Goal: Task Accomplishment & Management: Manage account settings

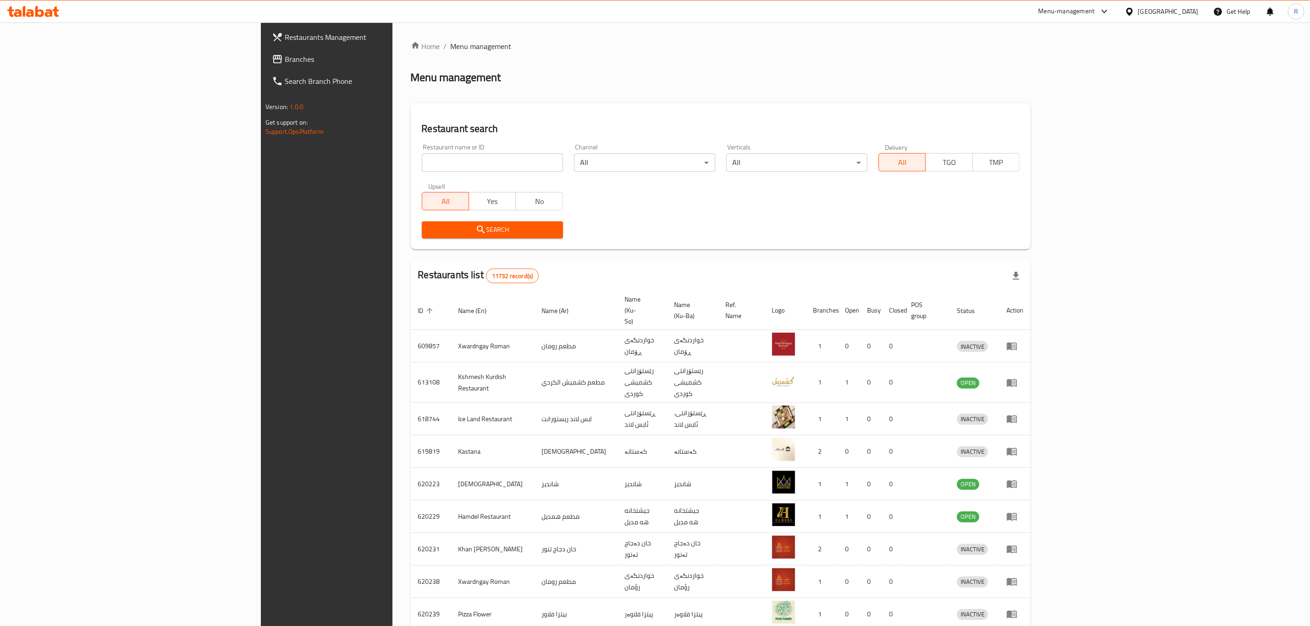
click at [422, 161] on input "search" at bounding box center [492, 163] width 141 height 18
type input "lavanda"
click at [429, 227] on span "Search" at bounding box center [492, 229] width 127 height 11
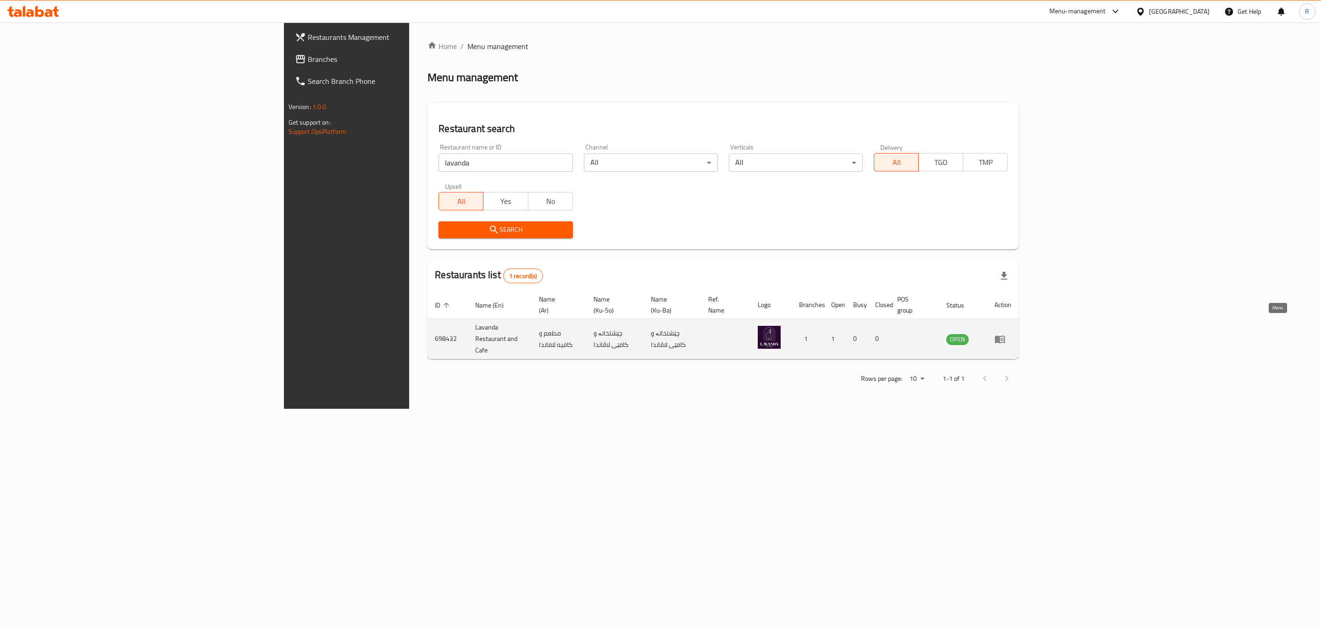
click at [1011, 334] on link "enhanced table" at bounding box center [1002, 339] width 17 height 11
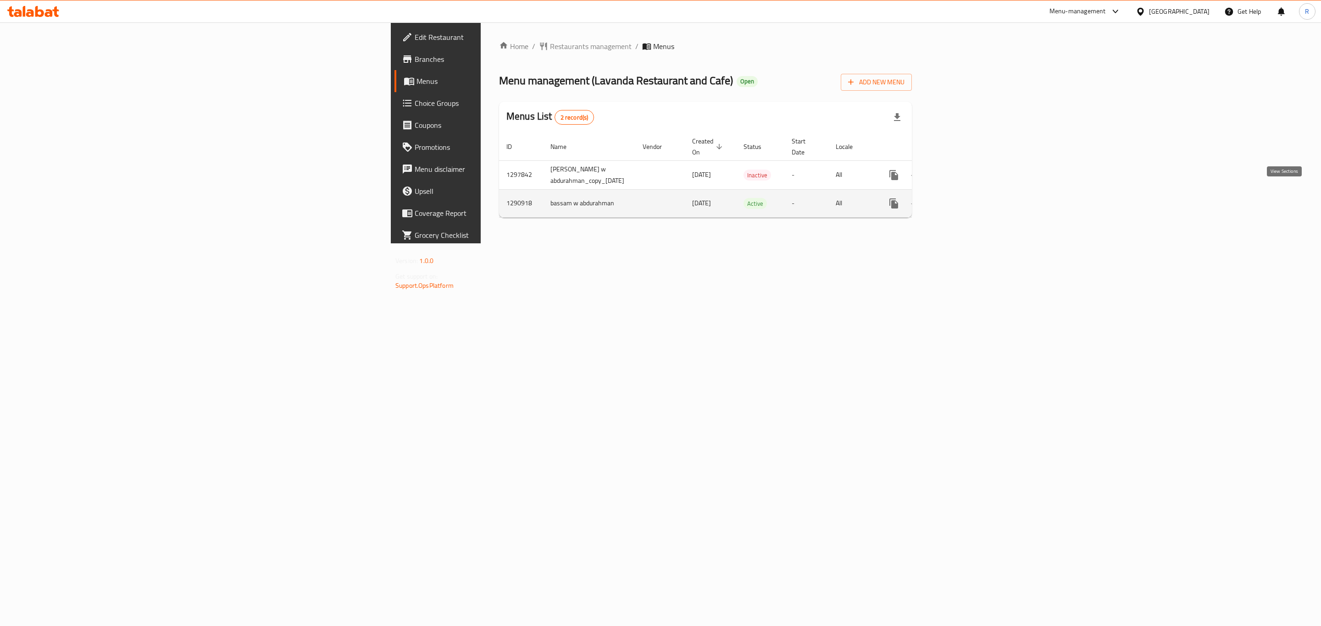
click at [965, 198] on icon "enhanced table" at bounding box center [959, 203] width 11 height 11
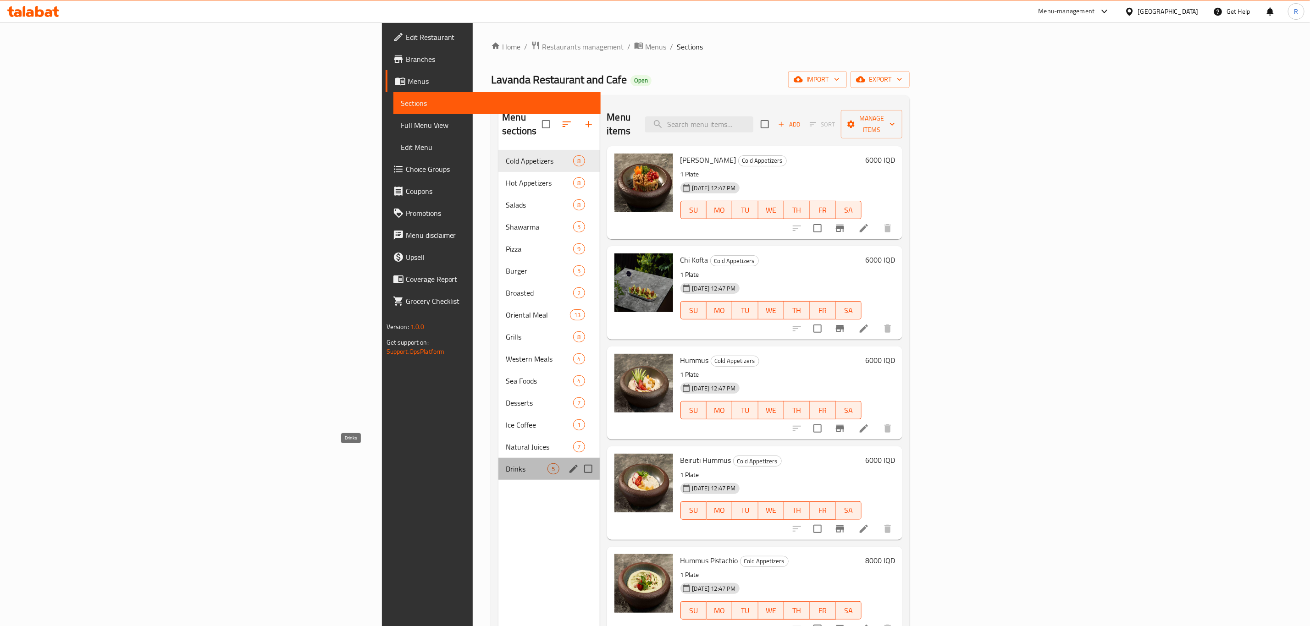
drag, startPoint x: 325, startPoint y: 453, endPoint x: 380, endPoint y: 571, distance: 130.1
click at [506, 464] on span "Drinks" at bounding box center [527, 469] width 42 height 11
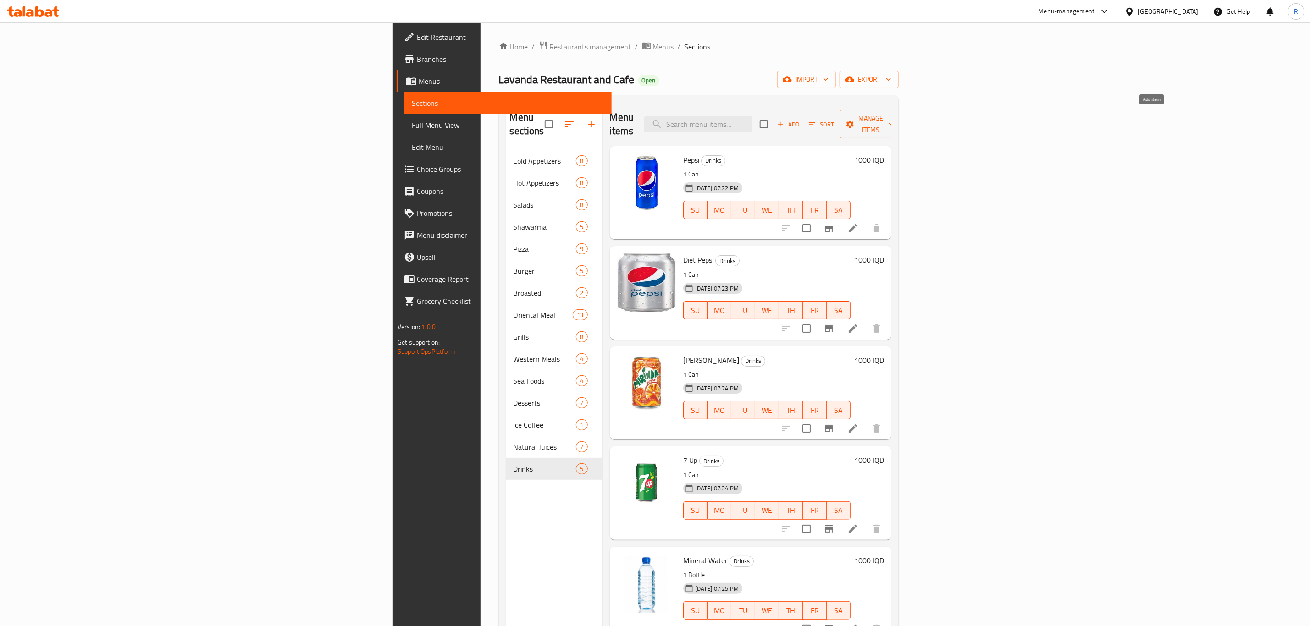
click at [801, 119] on span "Add" at bounding box center [788, 124] width 25 height 11
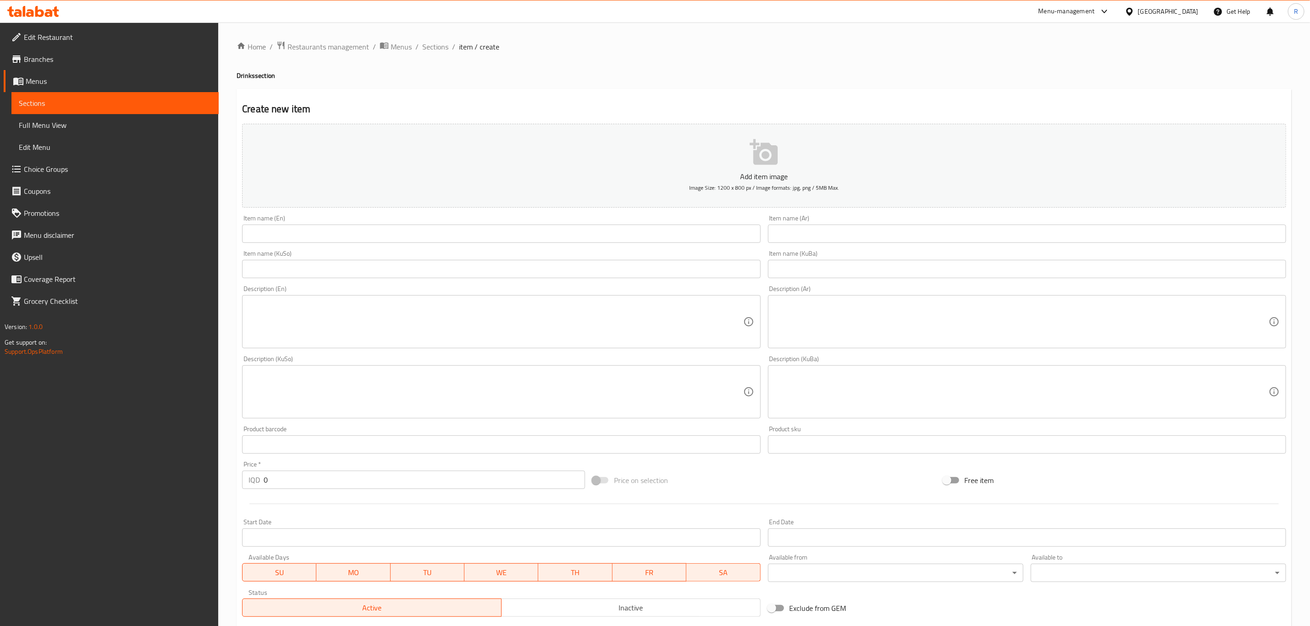
click at [292, 239] on input "text" at bounding box center [501, 234] width 518 height 18
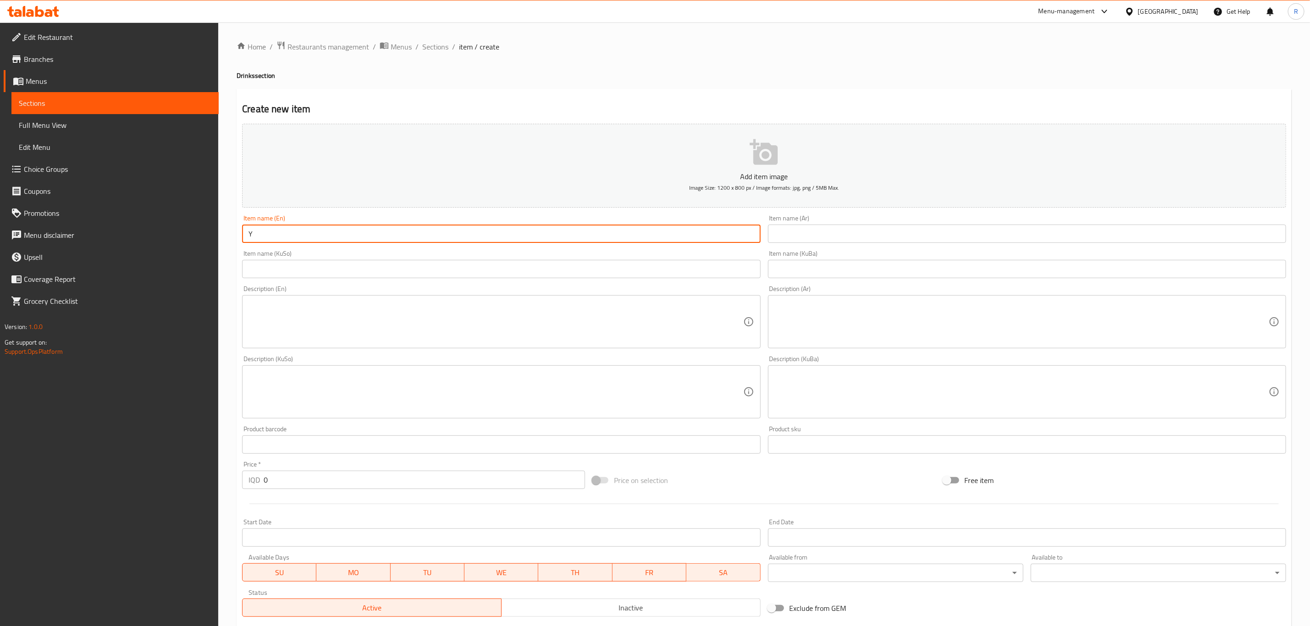
type input "yogurt Drink"
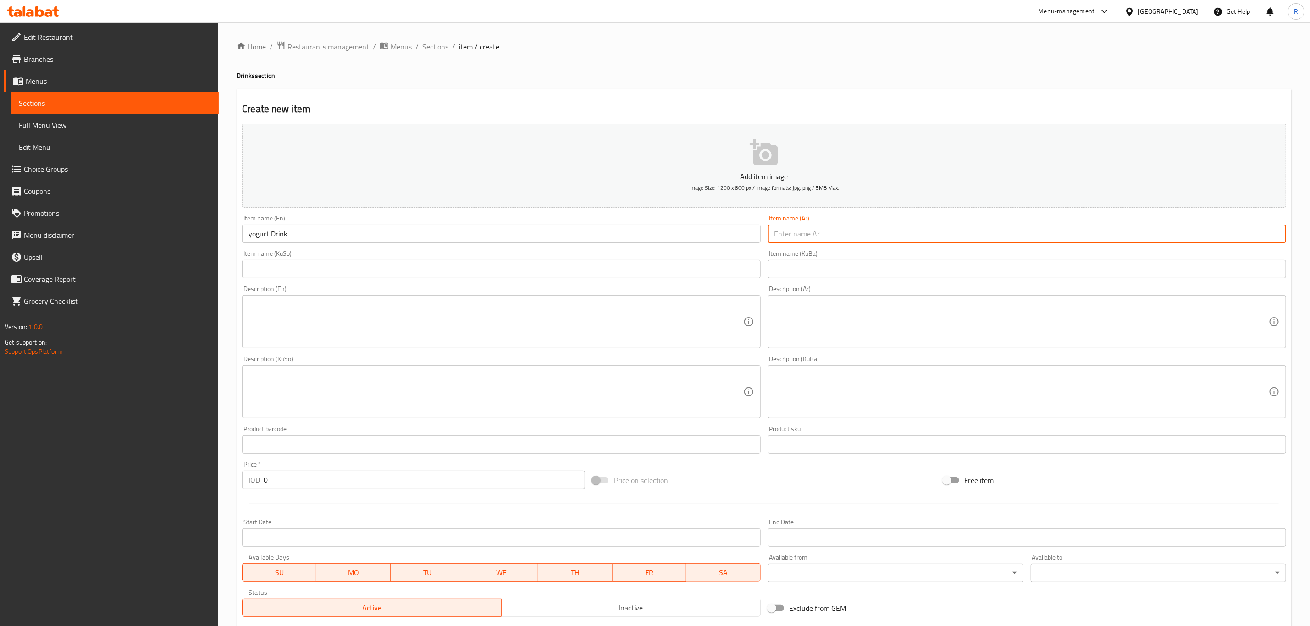
click at [802, 230] on input "text" at bounding box center [1027, 234] width 518 height 18
type input "ب"
type input "عيران طبيعي"
click at [815, 270] on input "text" at bounding box center [1027, 269] width 518 height 18
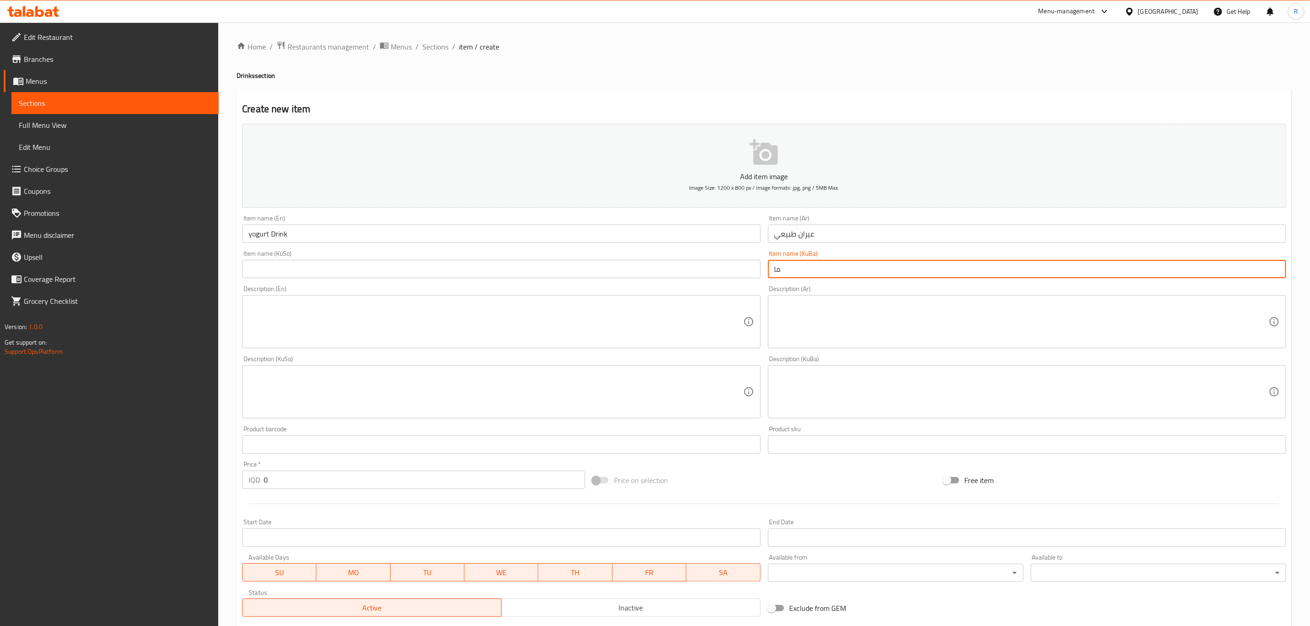
type input "ماستاو"
drag, startPoint x: 815, startPoint y: 270, endPoint x: 765, endPoint y: 280, distance: 50.9
click at [765, 280] on div "Item name (KuBa) ماستاو Item name (KuBa)" at bounding box center [1028, 264] width 526 height 35
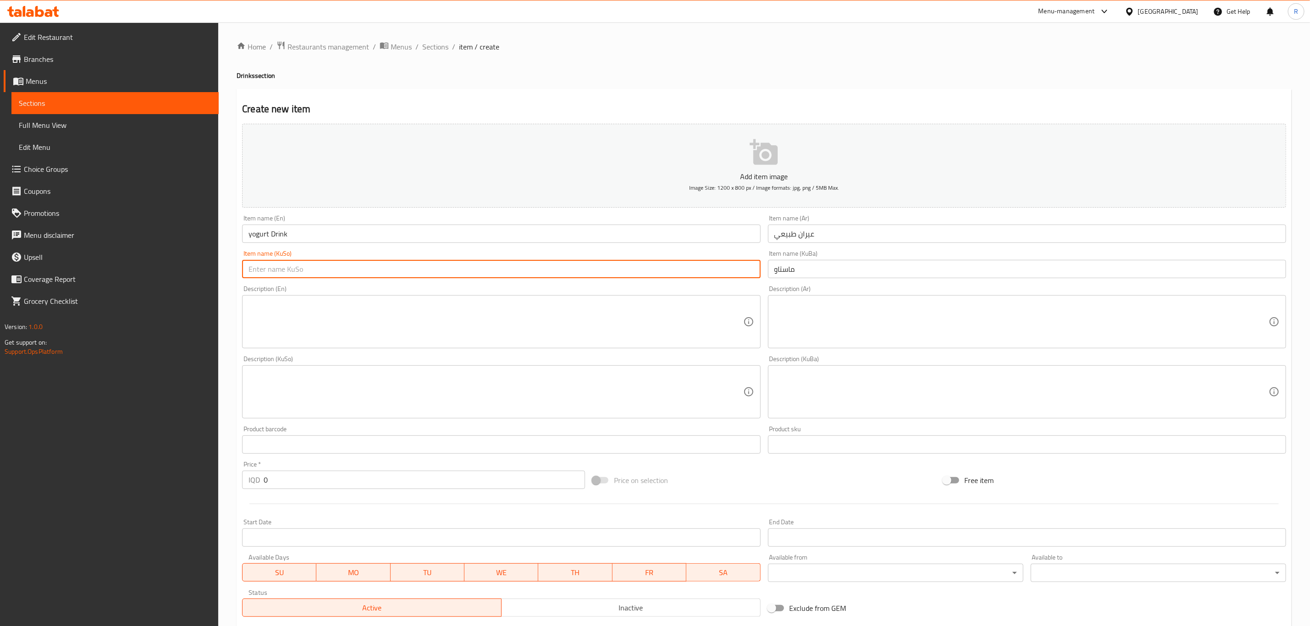
click at [525, 268] on input "text" at bounding box center [501, 269] width 518 height 18
type input "ماستاو"
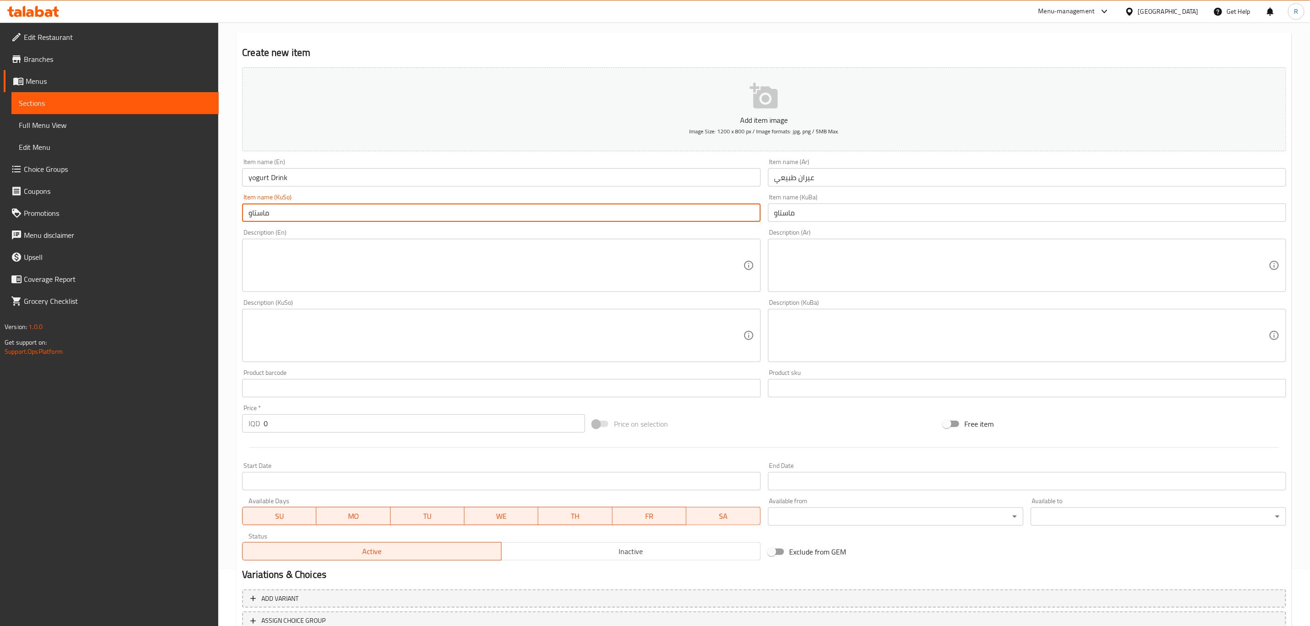
scroll to position [126, 0]
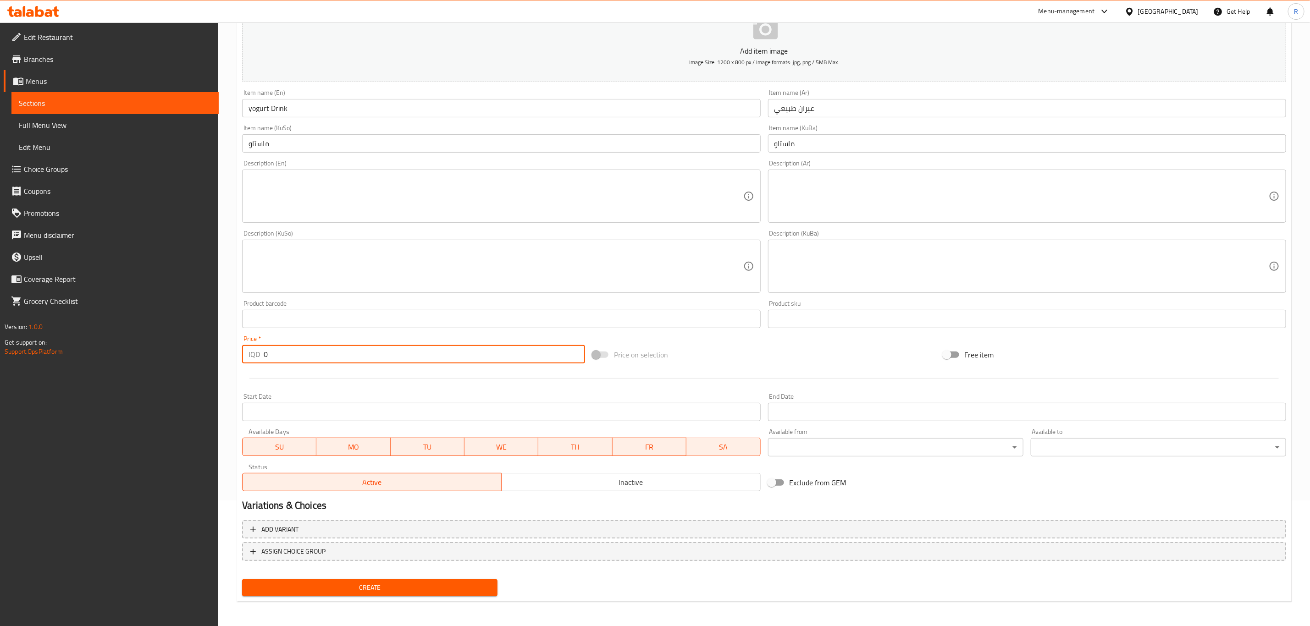
drag, startPoint x: 281, startPoint y: 355, endPoint x: 243, endPoint y: 356, distance: 38.5
click at [244, 356] on div "IQD 0 Price *" at bounding box center [413, 354] width 343 height 18
click at [238, 274] on div "Description (KuSo) Description (KuSo)" at bounding box center [501, 262] width 526 height 70
drag, startPoint x: 272, startPoint y: 358, endPoint x: 252, endPoint y: 361, distance: 20.8
click at [252, 361] on div "IQD 0 Price *" at bounding box center [413, 354] width 343 height 18
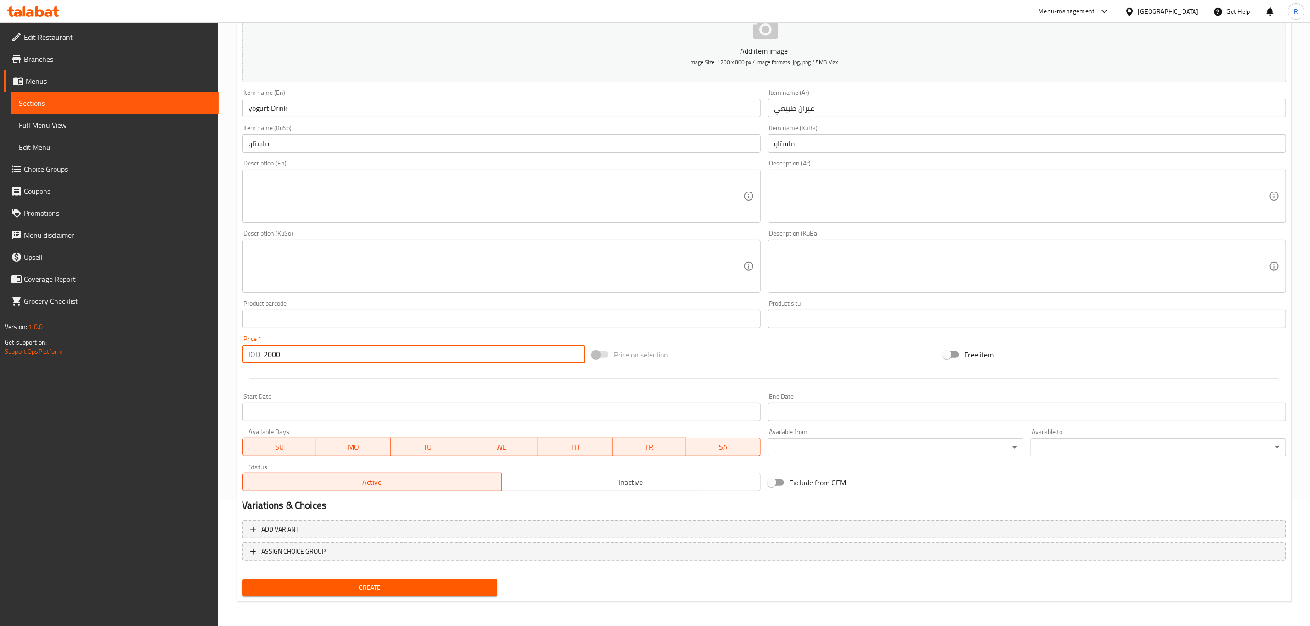
type input "2000"
click at [281, 587] on span "Create" at bounding box center [369, 587] width 241 height 11
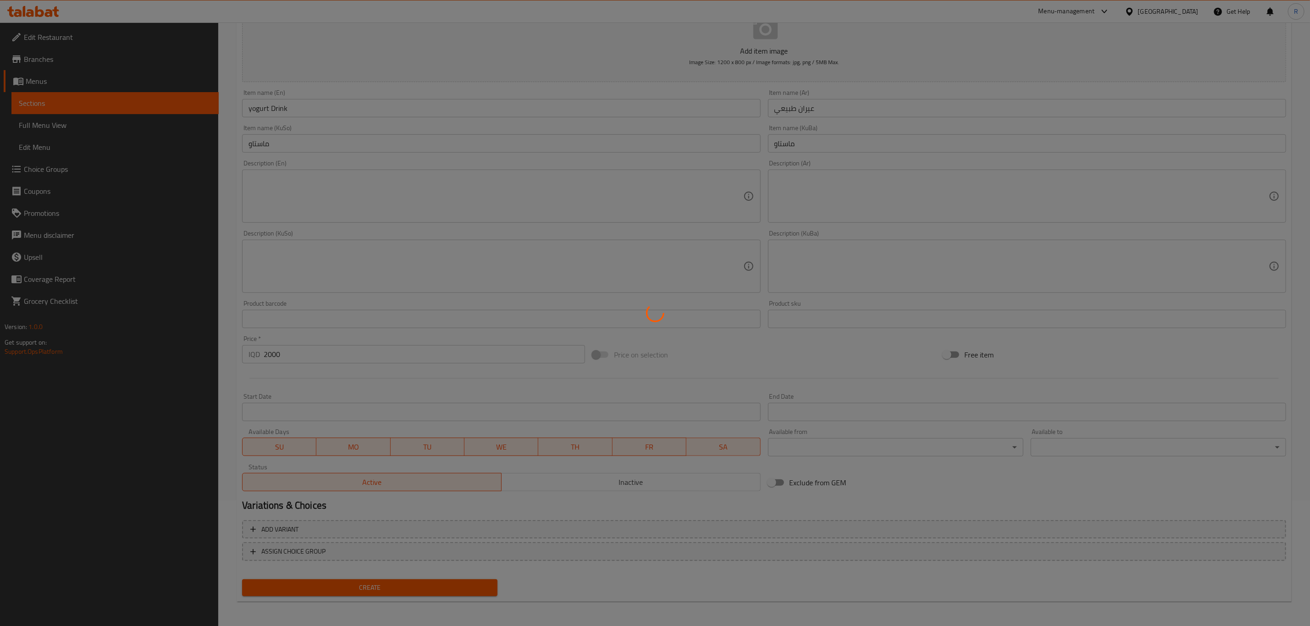
type input "0"
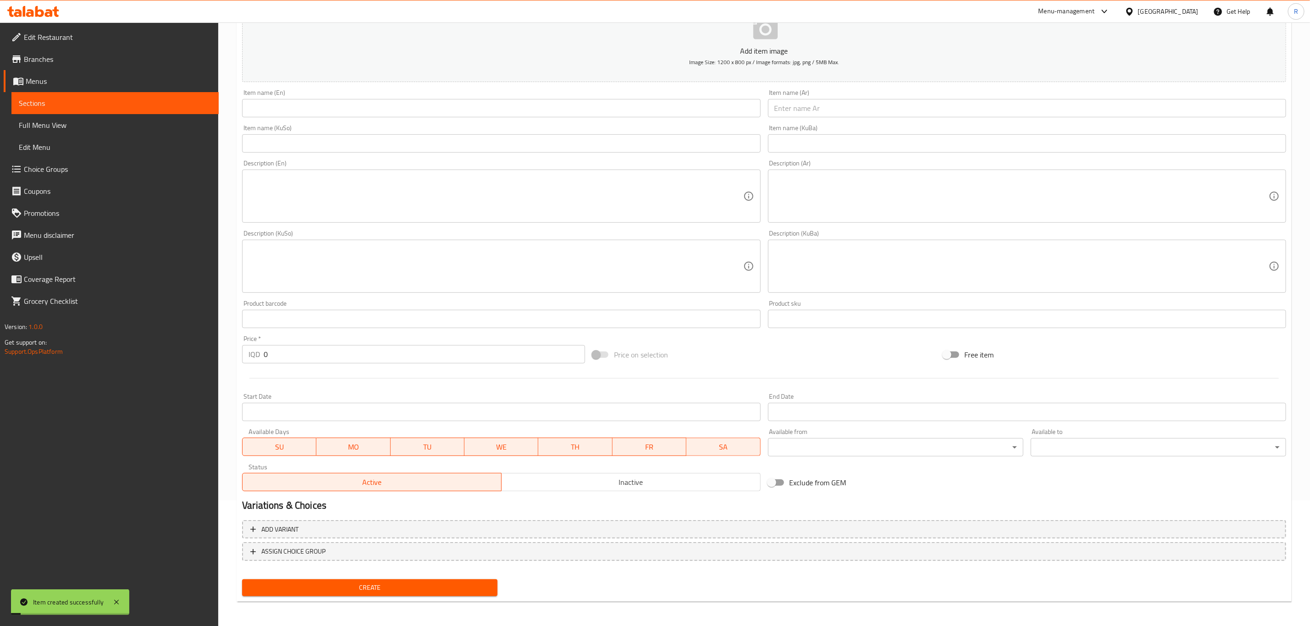
scroll to position [0, 0]
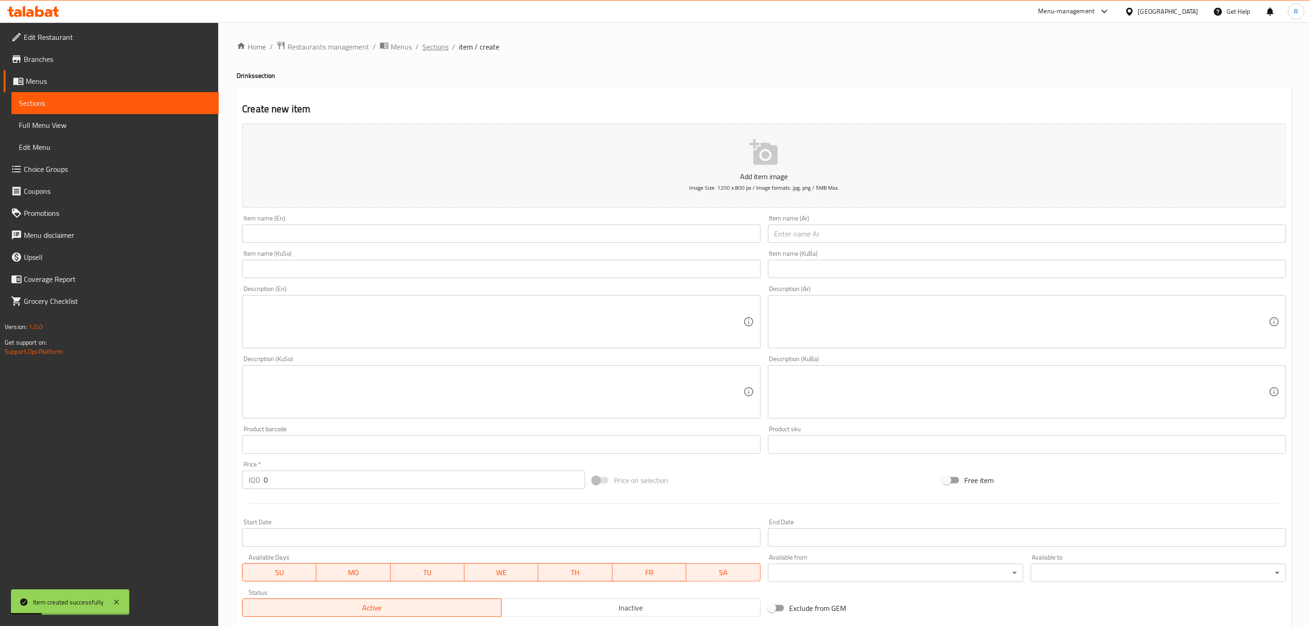
click at [428, 47] on span "Sections" at bounding box center [435, 46] width 26 height 11
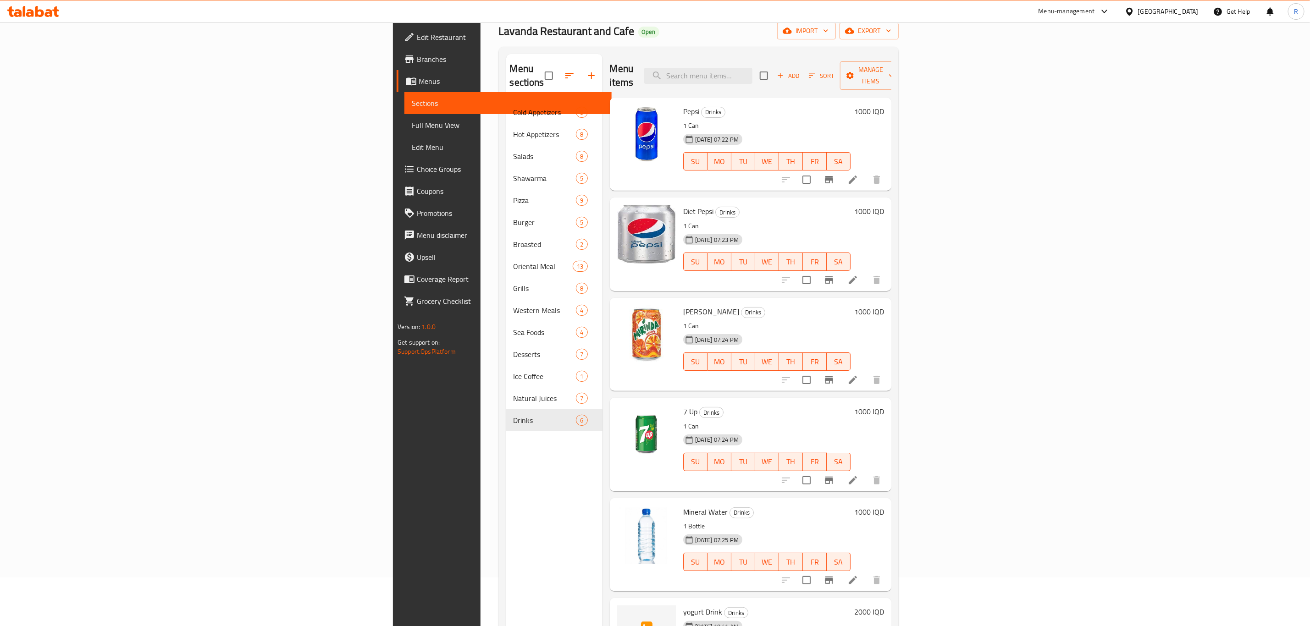
scroll to position [128, 0]
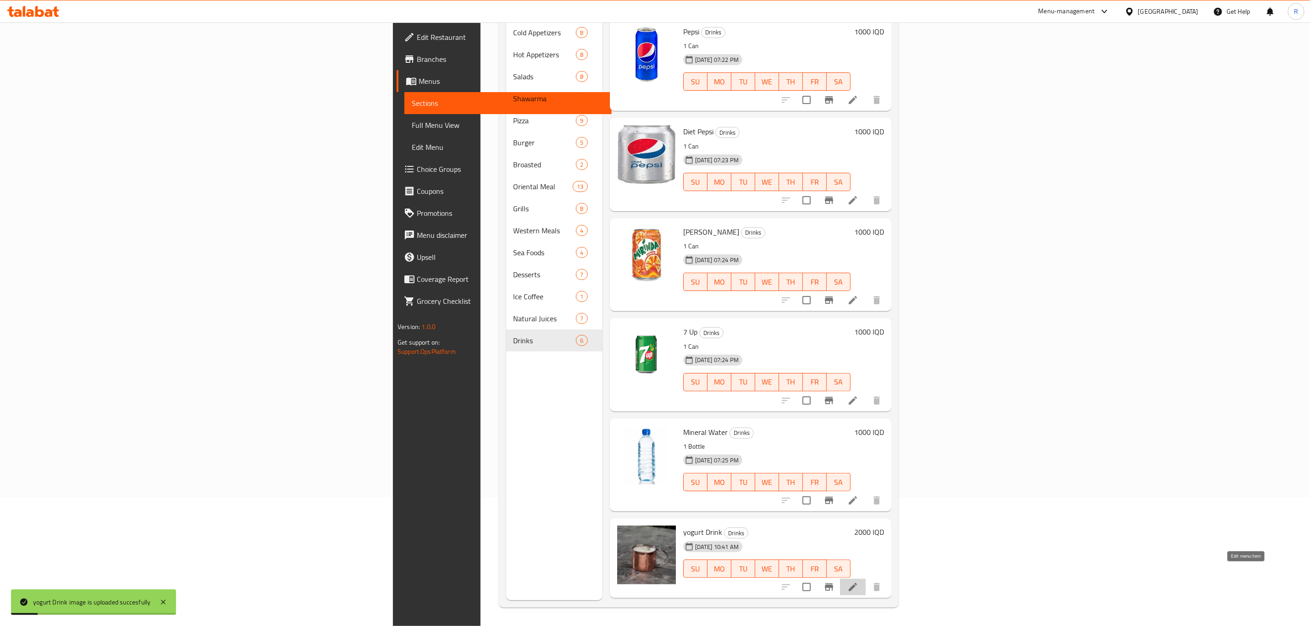
click at [859, 582] on icon at bounding box center [853, 587] width 11 height 11
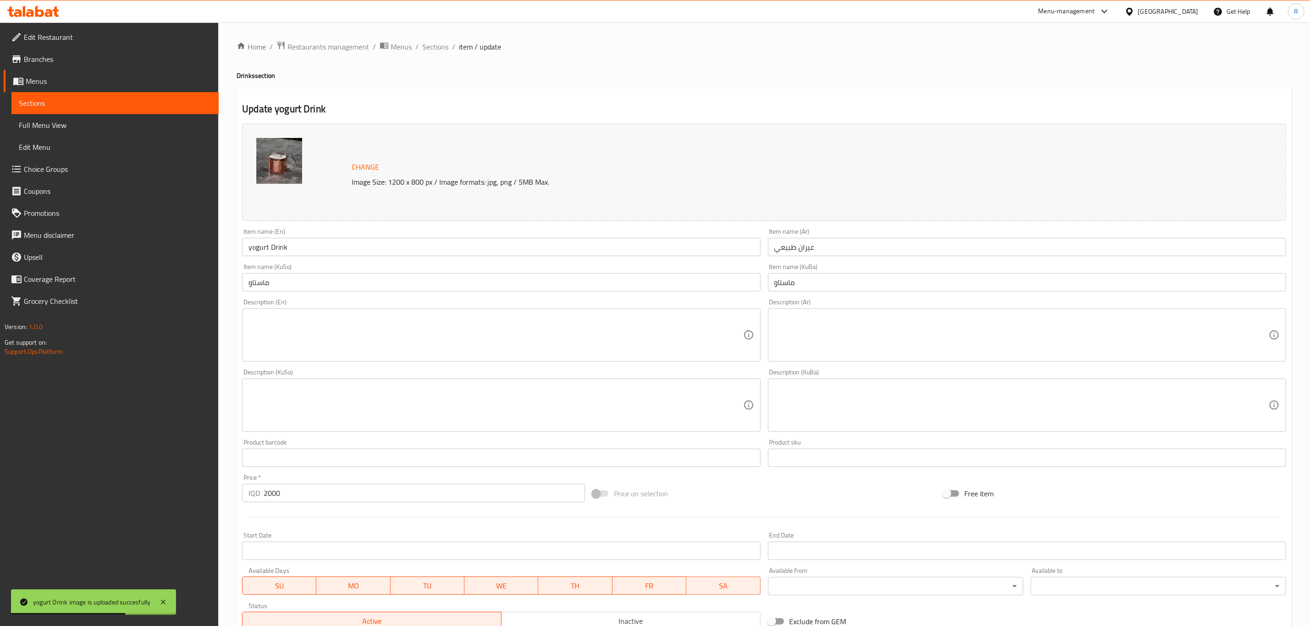
click at [346, 327] on textarea at bounding box center [496, 336] width 494 height 44
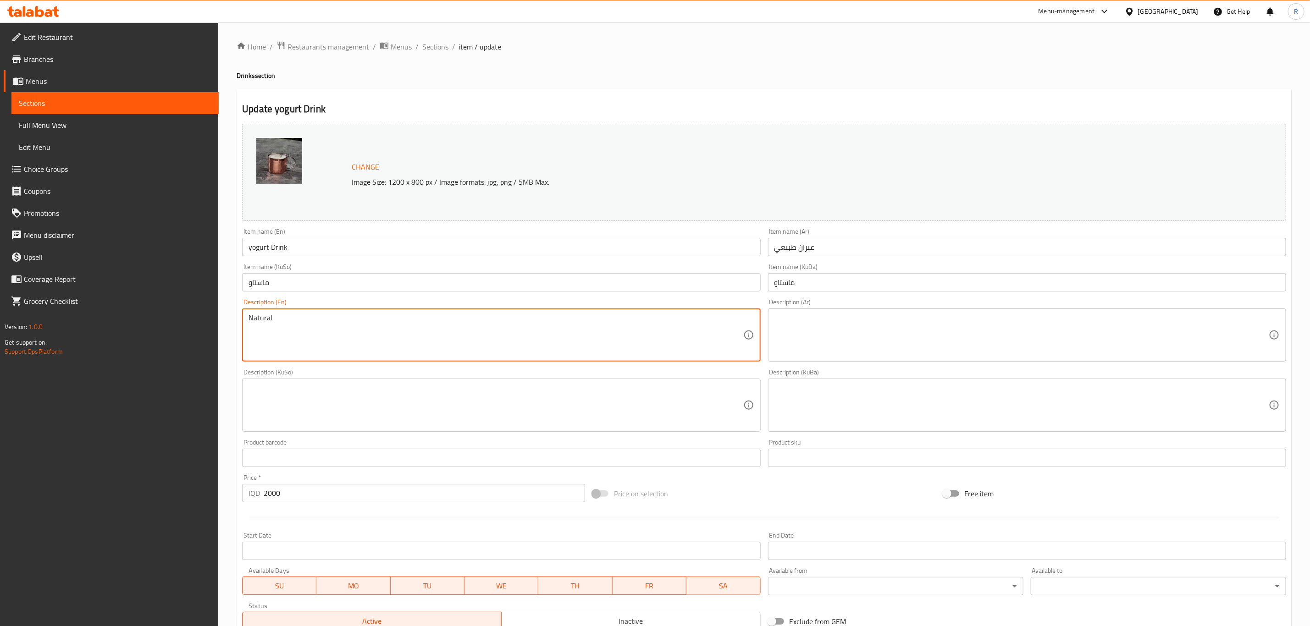
type textarea "Natural"
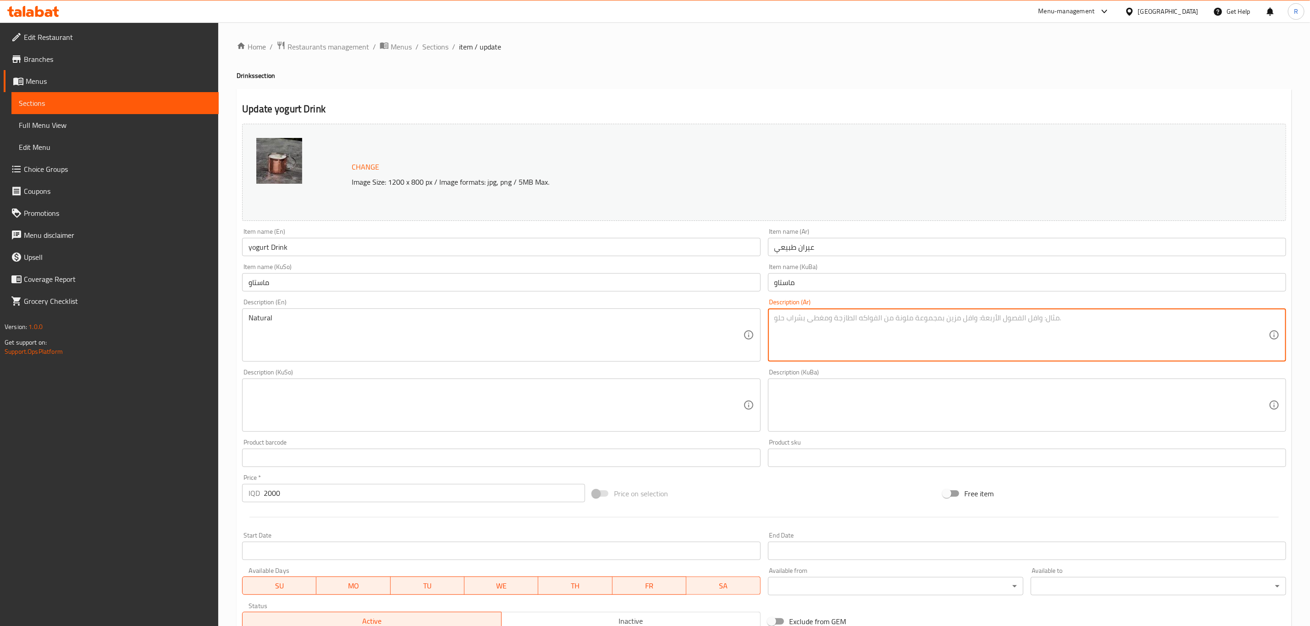
click at [826, 336] on textarea at bounding box center [1022, 336] width 494 height 44
type textarea "طبيعي"
click at [820, 396] on textarea at bounding box center [1022, 406] width 494 height 44
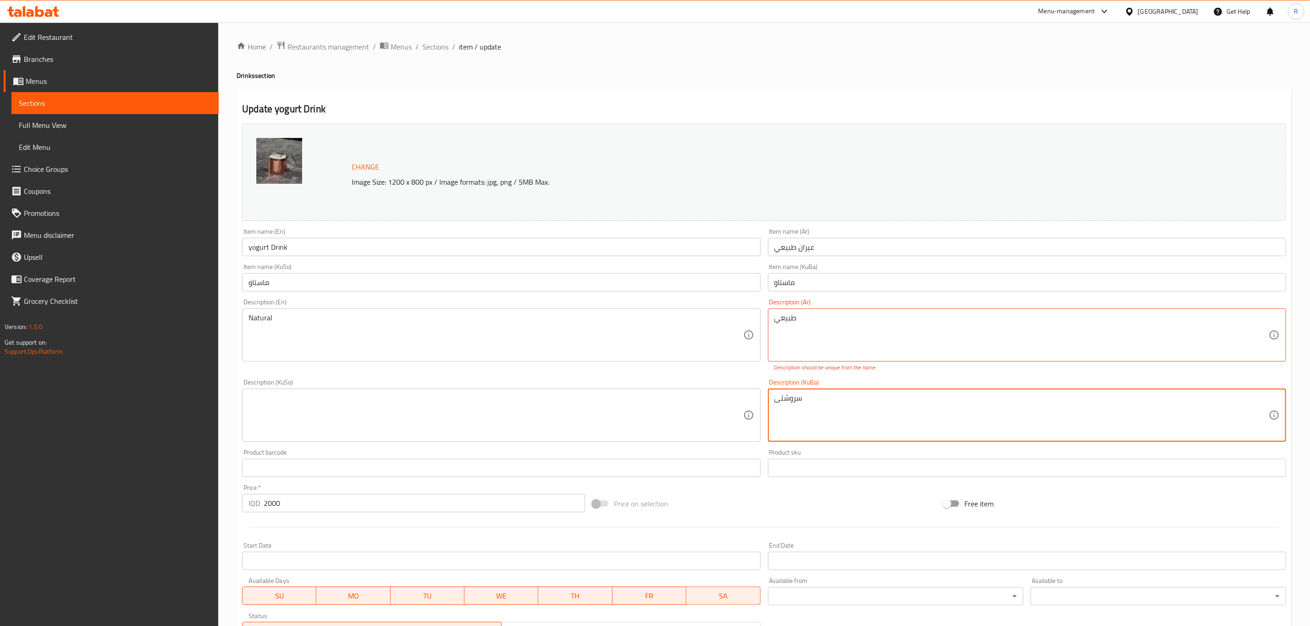
paste textarea "777952"
drag, startPoint x: 832, startPoint y: 404, endPoint x: 749, endPoint y: 412, distance: 83.9
click at [749, 412] on div "Change Image Size: 1200 x 800 px / Image formats: jpg, png / 5MB Max. Item name…" at bounding box center [764, 382] width 1052 height 524
type textarea "سروشتى"
click at [450, 428] on textarea at bounding box center [496, 416] width 494 height 44
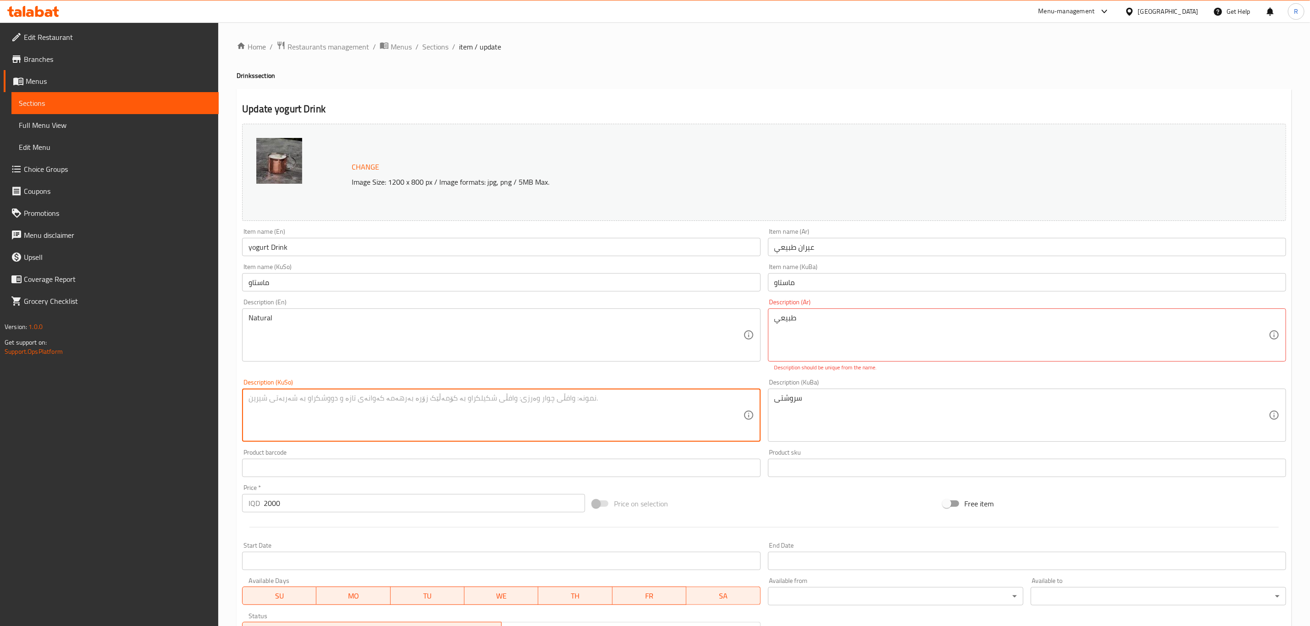
paste textarea "سروشتى"
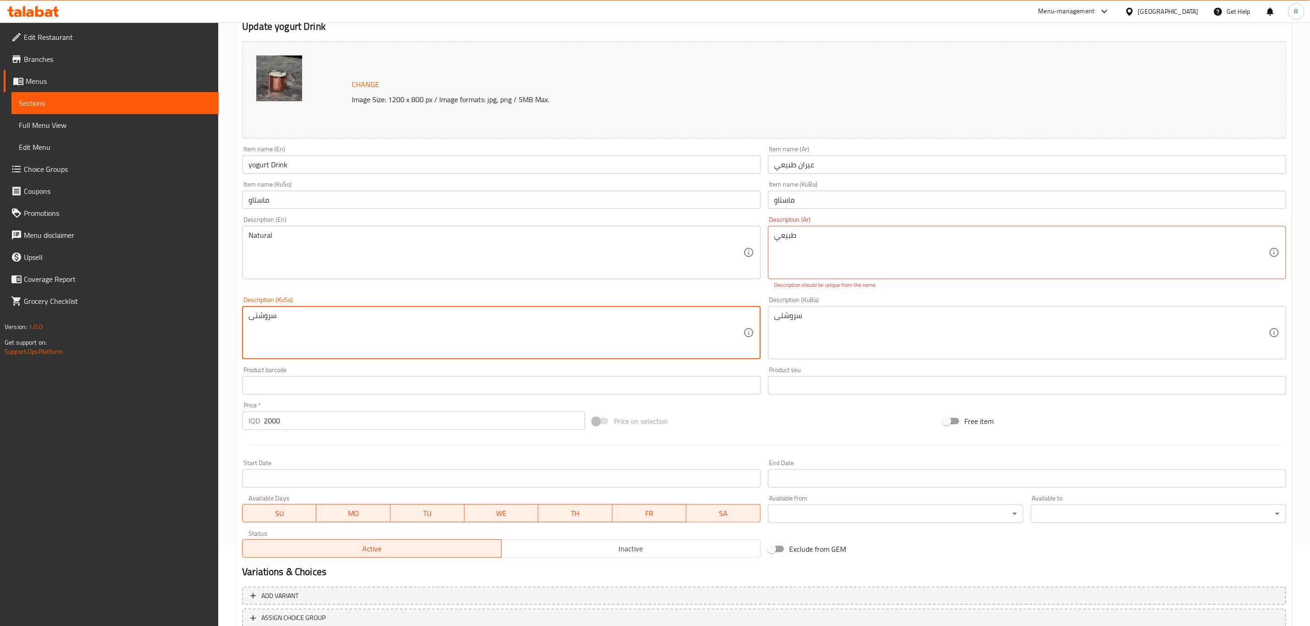
scroll to position [149, 0]
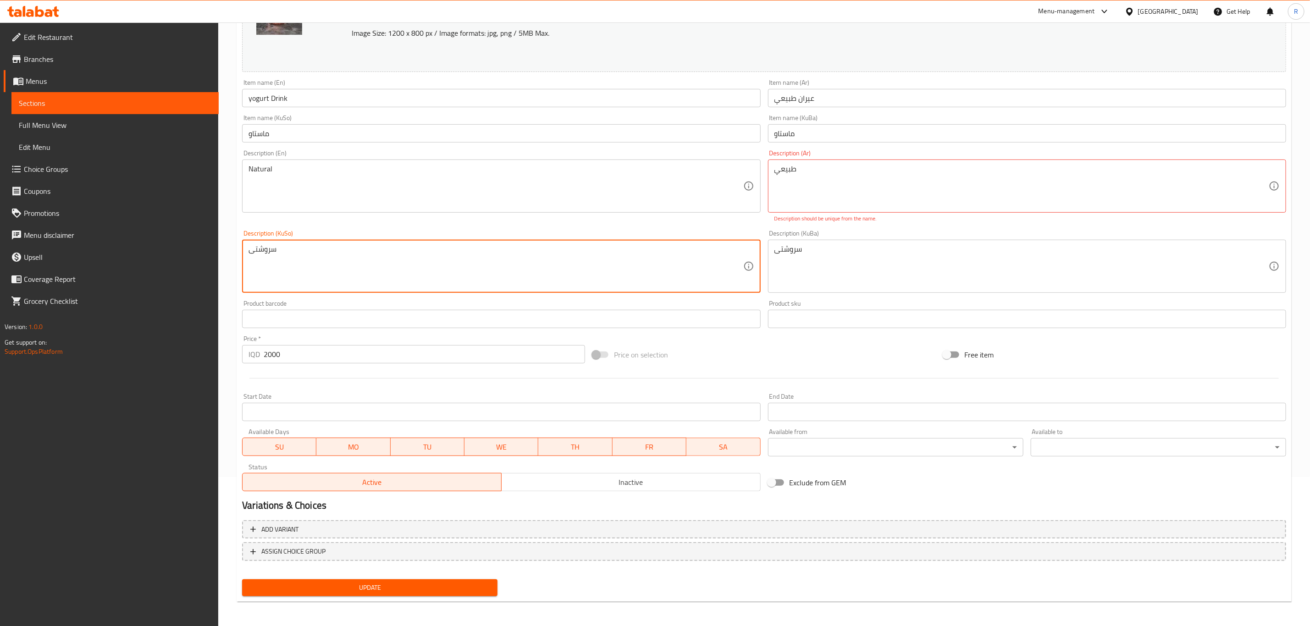
type textarea "سروشتى"
click at [400, 588] on span "Update" at bounding box center [369, 587] width 241 height 11
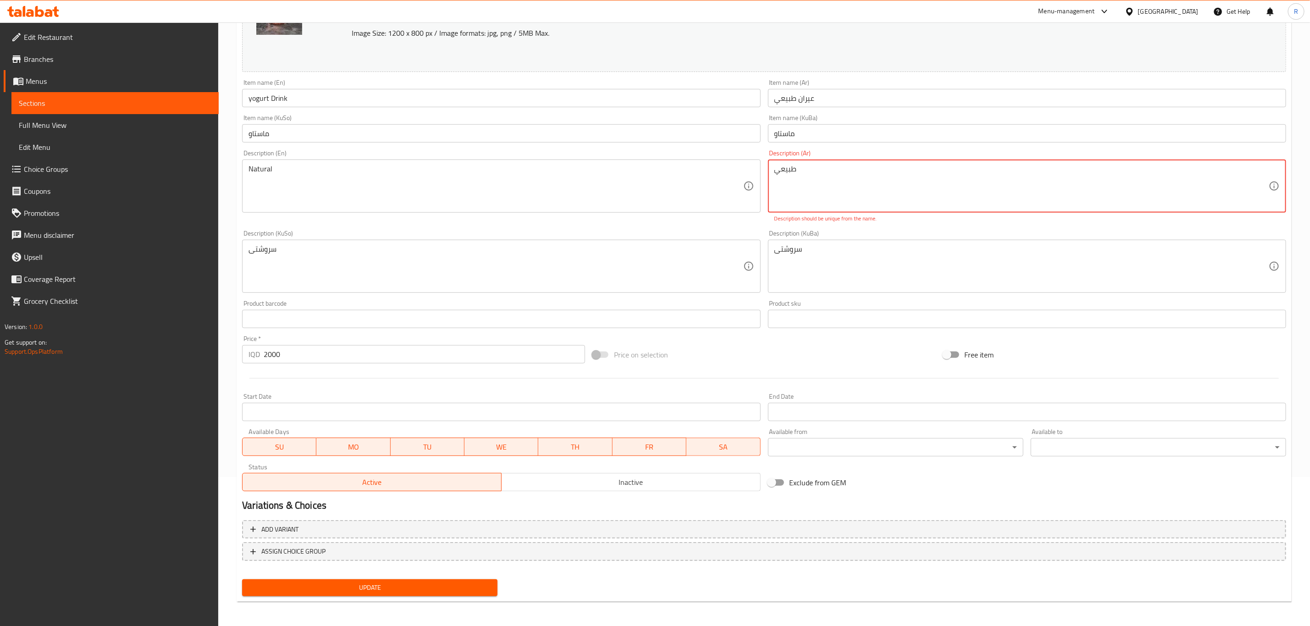
drag, startPoint x: 819, startPoint y: 170, endPoint x: 717, endPoint y: 185, distance: 102.9
click at [717, 185] on div "Change Image Size: 1200 x 800 px / Image formats: jpg, png / 5MB Max. Item name…" at bounding box center [764, 233] width 1052 height 524
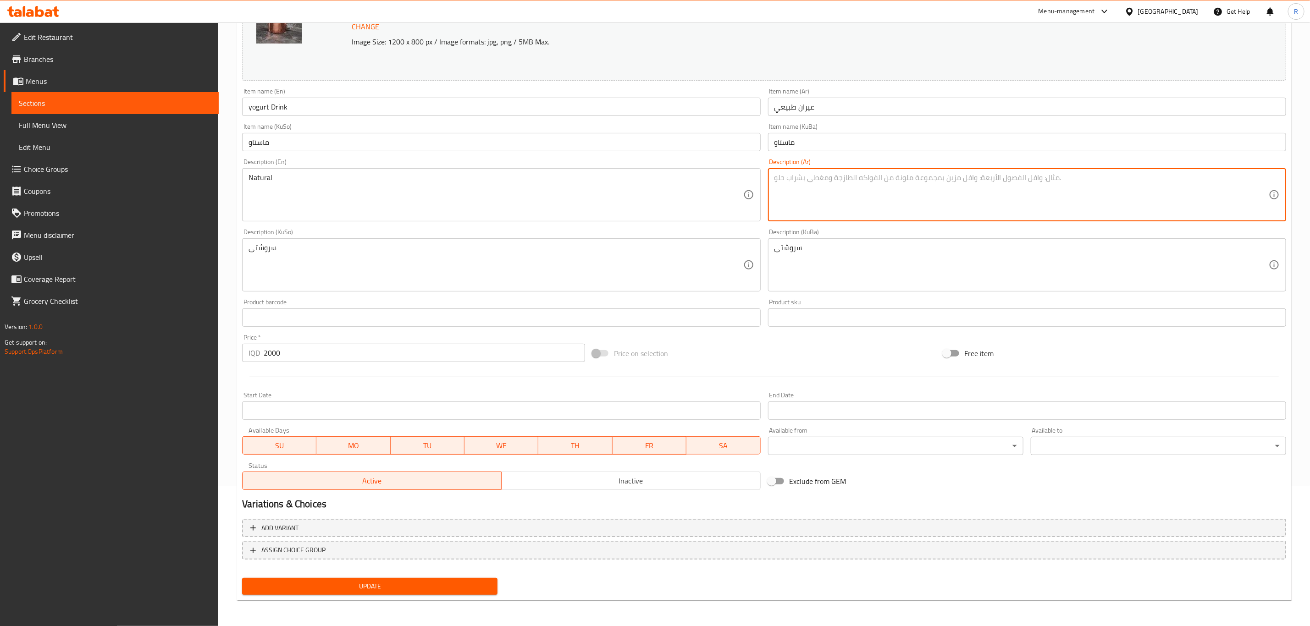
scroll to position [139, 0]
click at [395, 589] on span "Update" at bounding box center [369, 587] width 241 height 11
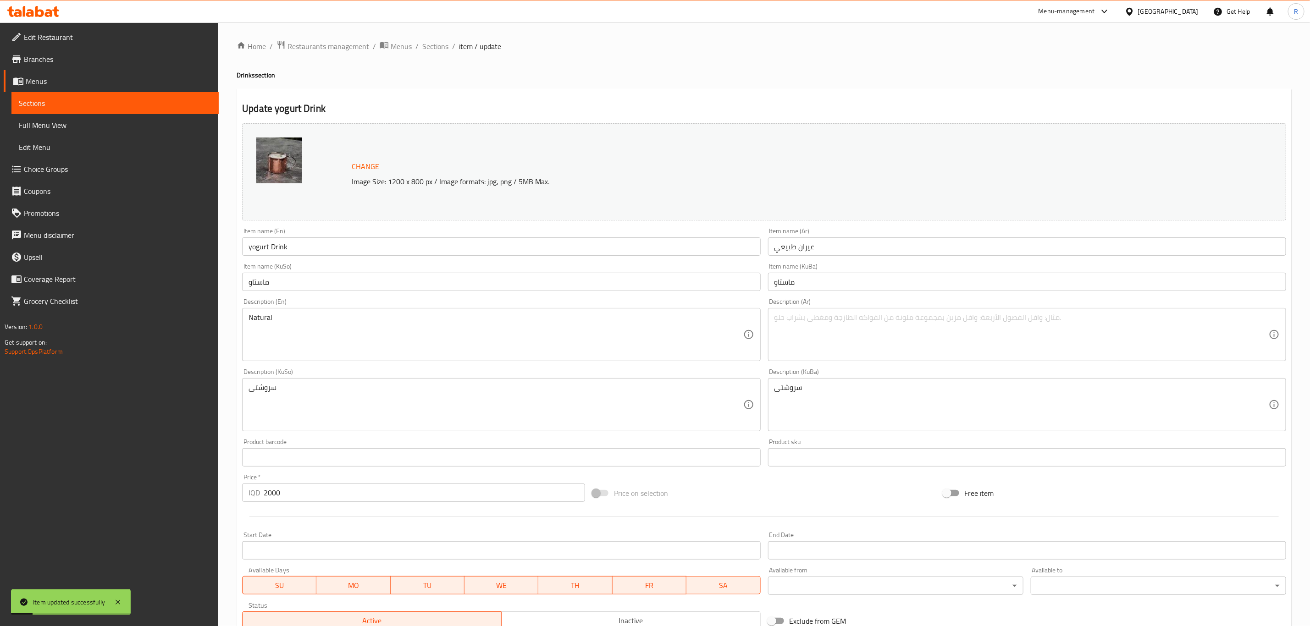
scroll to position [0, 0]
drag, startPoint x: 435, startPoint y: 47, endPoint x: 438, endPoint y: 58, distance: 11.7
click at [435, 47] on span "Sections" at bounding box center [435, 46] width 26 height 11
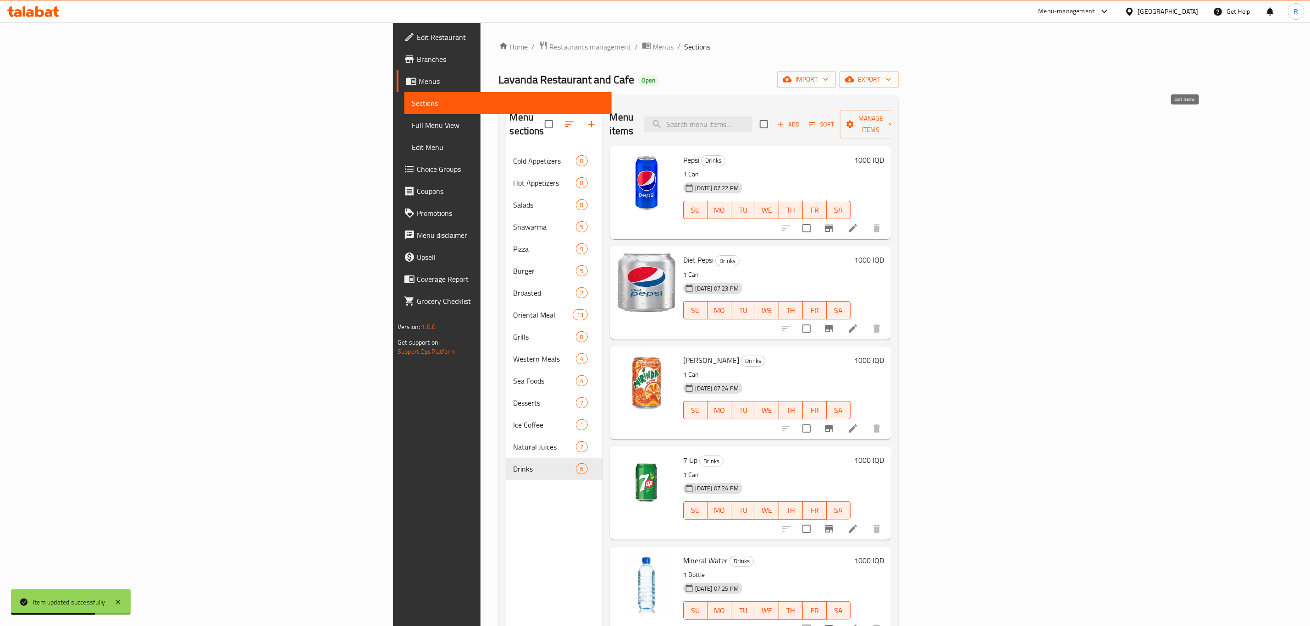
click at [816, 120] on icon "button" at bounding box center [812, 124] width 8 height 8
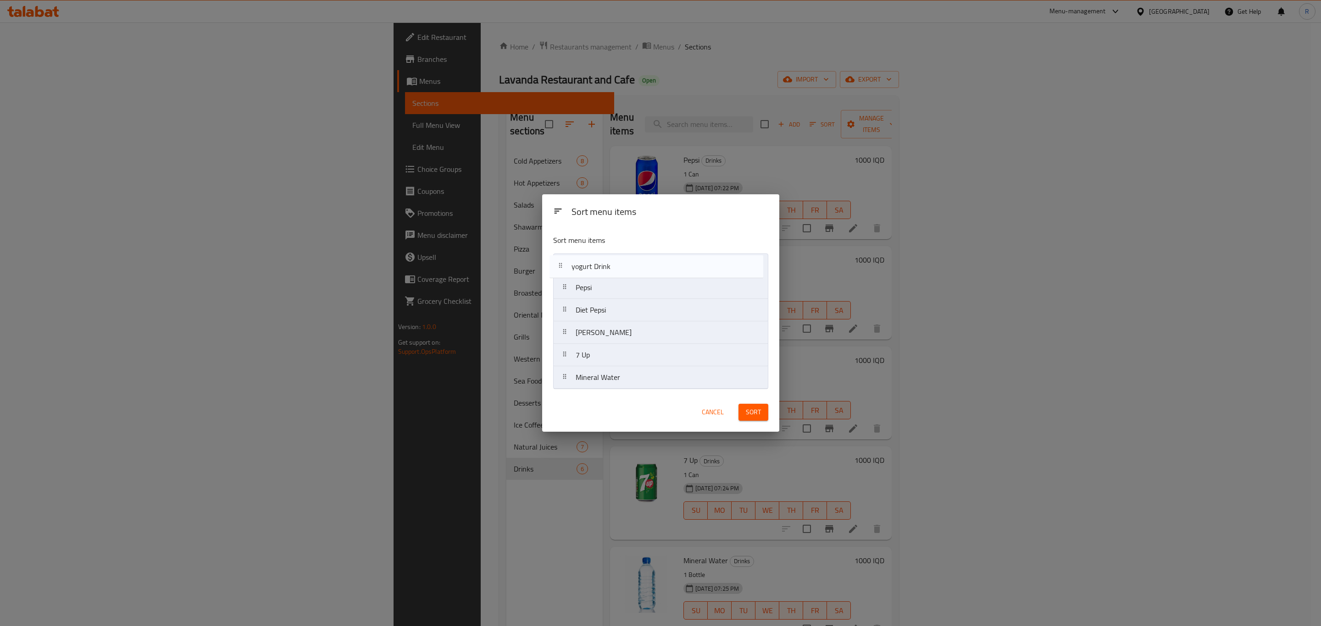
drag, startPoint x: 600, startPoint y: 376, endPoint x: 593, endPoint y: 260, distance: 115.8
click at [593, 260] on nav "Pepsi Diet Pepsi Mirinda Orange 7 Up Mineral Water yogurt Drink" at bounding box center [660, 322] width 215 height 136
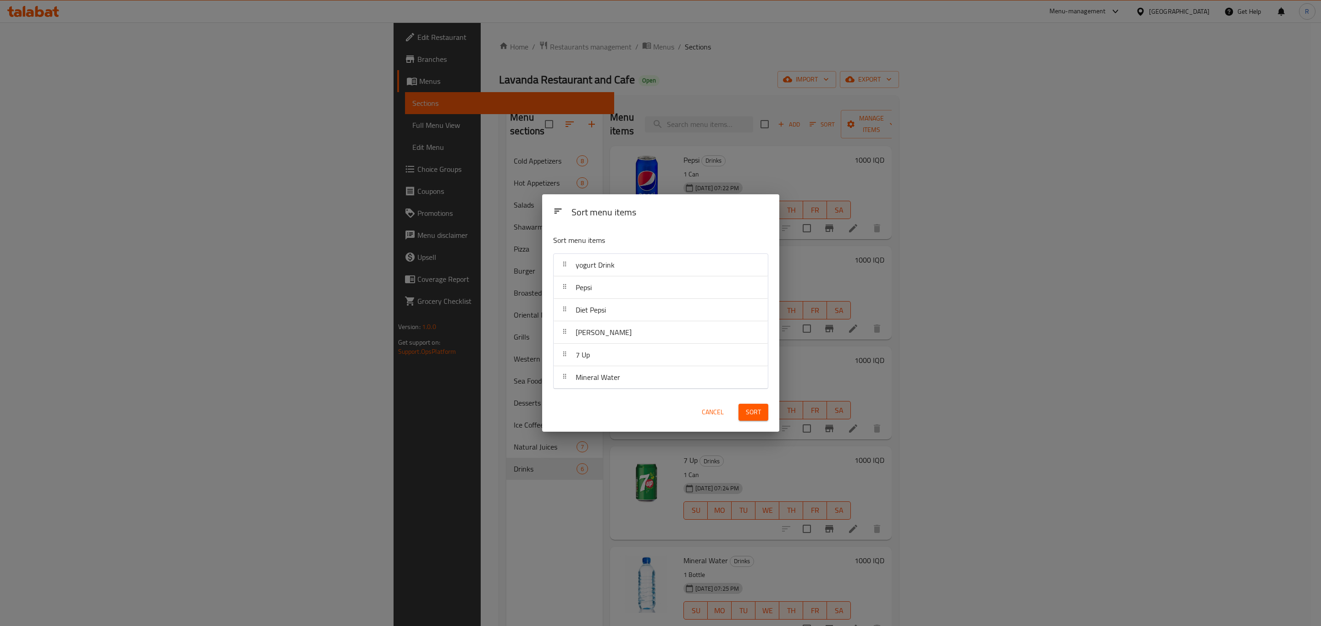
click at [746, 413] on span "Sort" at bounding box center [753, 412] width 15 height 11
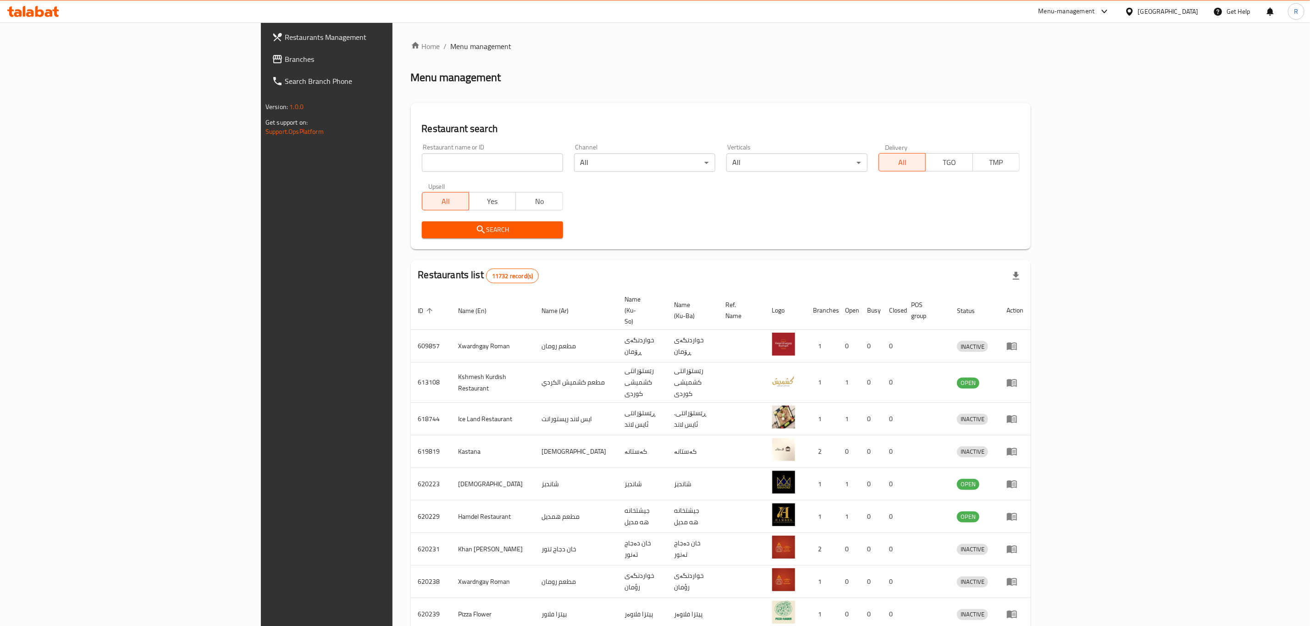
click at [422, 170] on input "search" at bounding box center [492, 163] width 141 height 18
type input "ocean h"
click at [429, 227] on span "Search" at bounding box center [492, 229] width 127 height 11
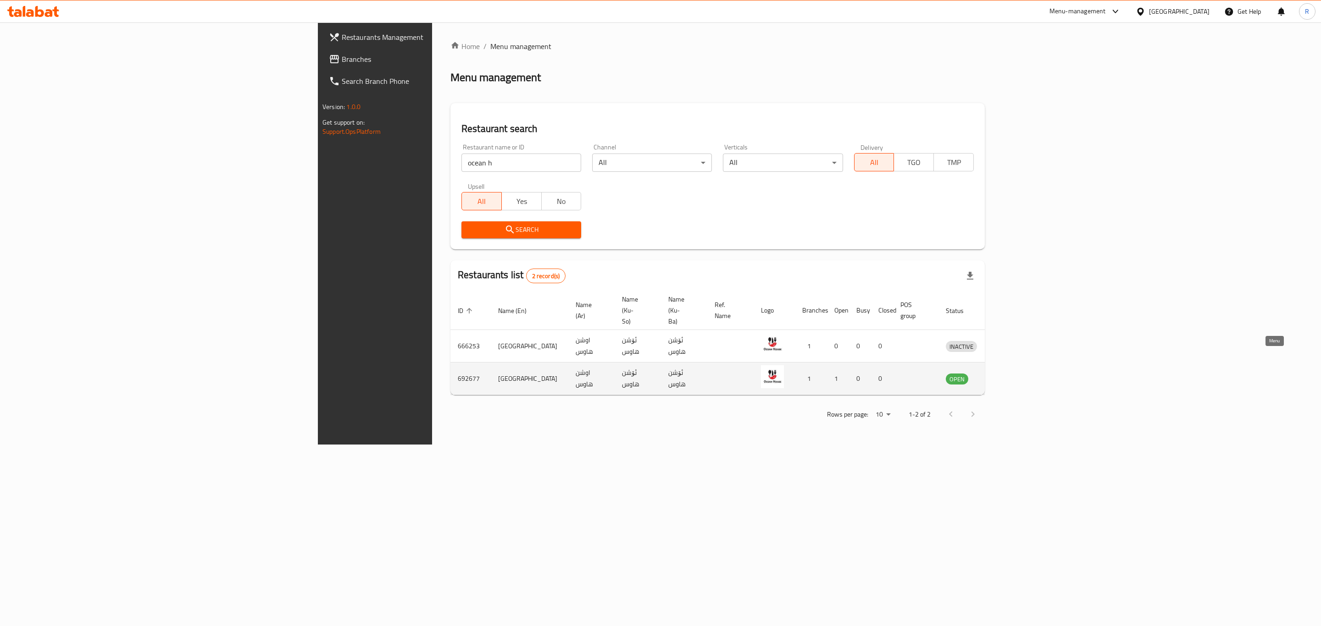
click at [1006, 376] on icon "enhanced table" at bounding box center [1001, 380] width 10 height 8
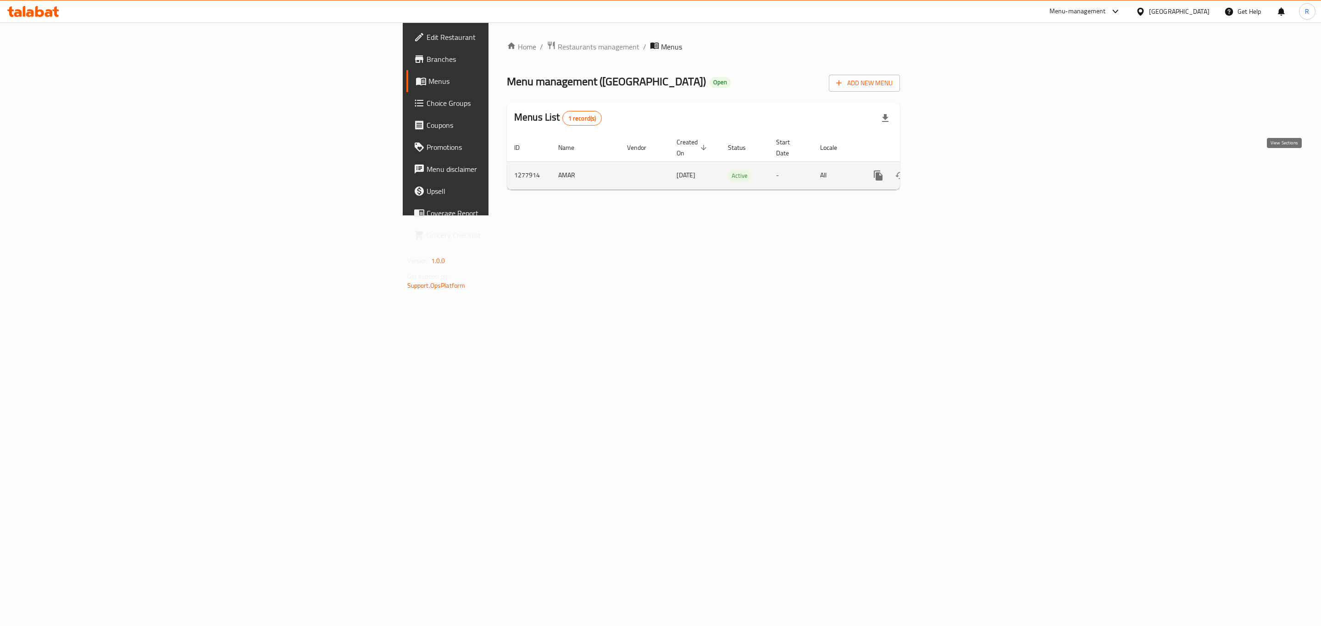
click at [948, 172] on icon "enhanced table" at bounding box center [944, 176] width 8 height 8
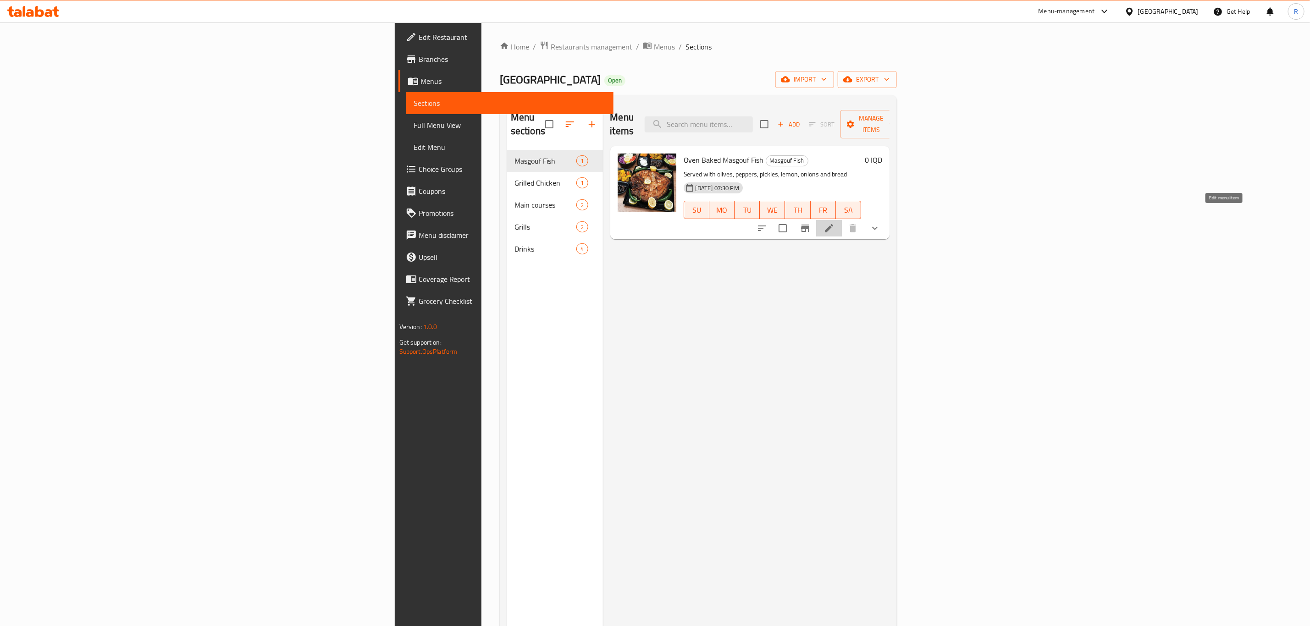
click at [842, 220] on li at bounding box center [829, 228] width 26 height 17
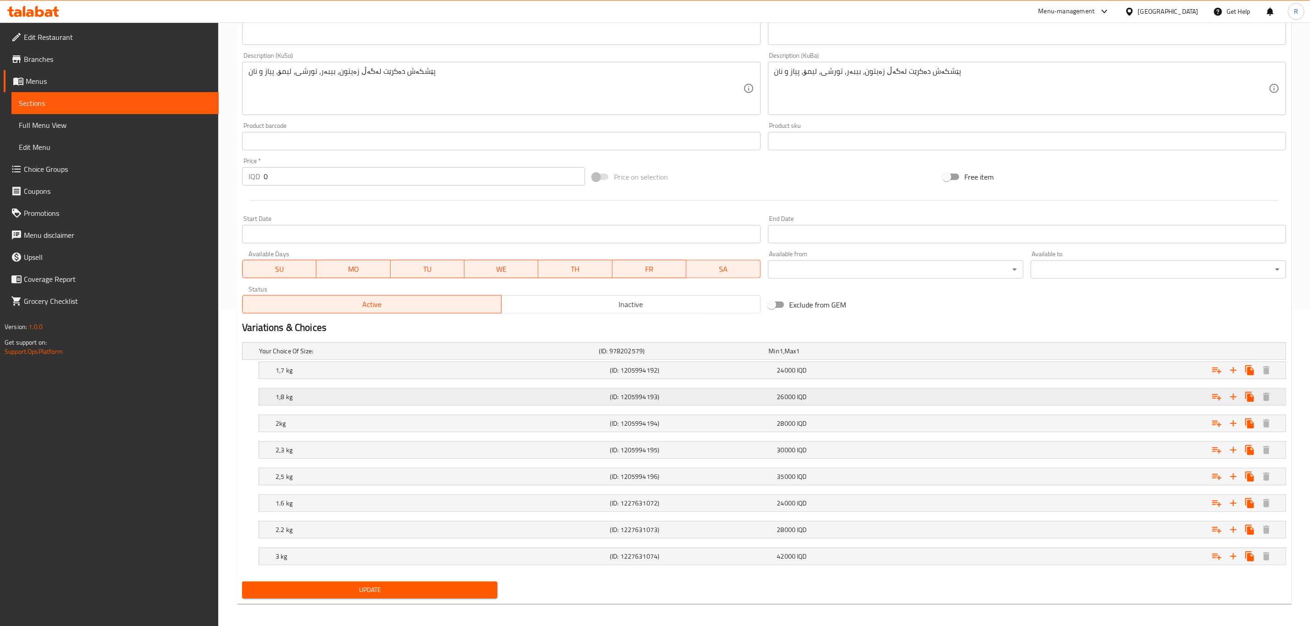
scroll to position [324, 0]
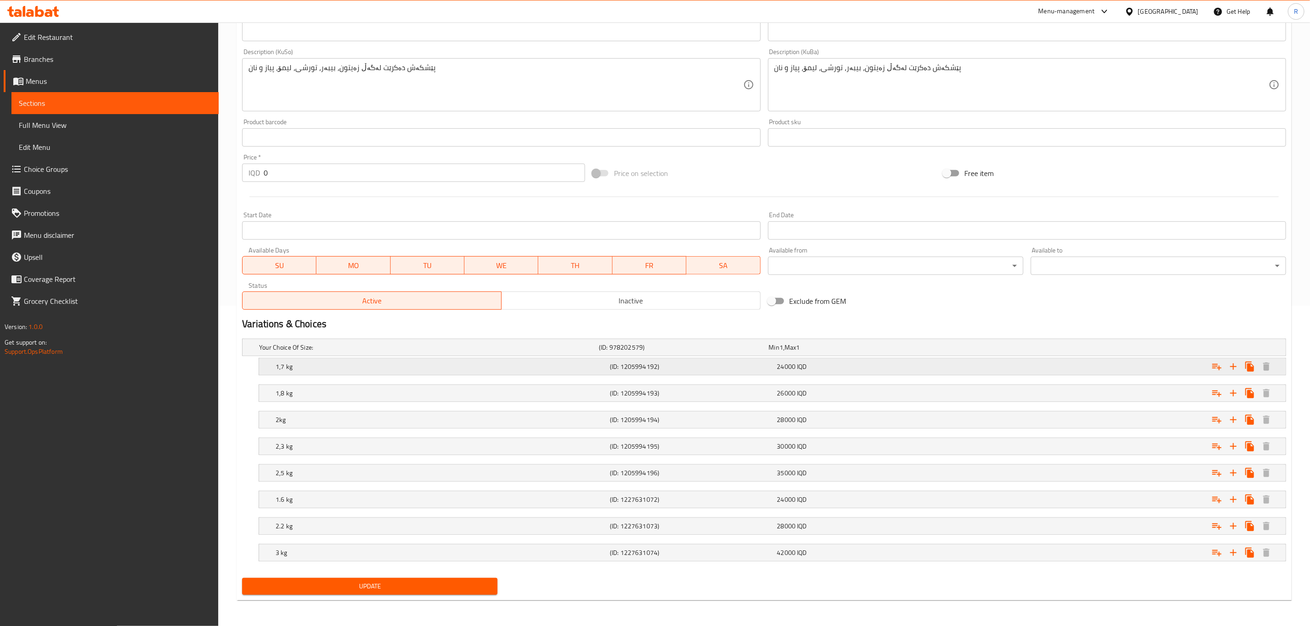
click at [531, 362] on h5 "1,7 kg" at bounding box center [441, 366] width 331 height 9
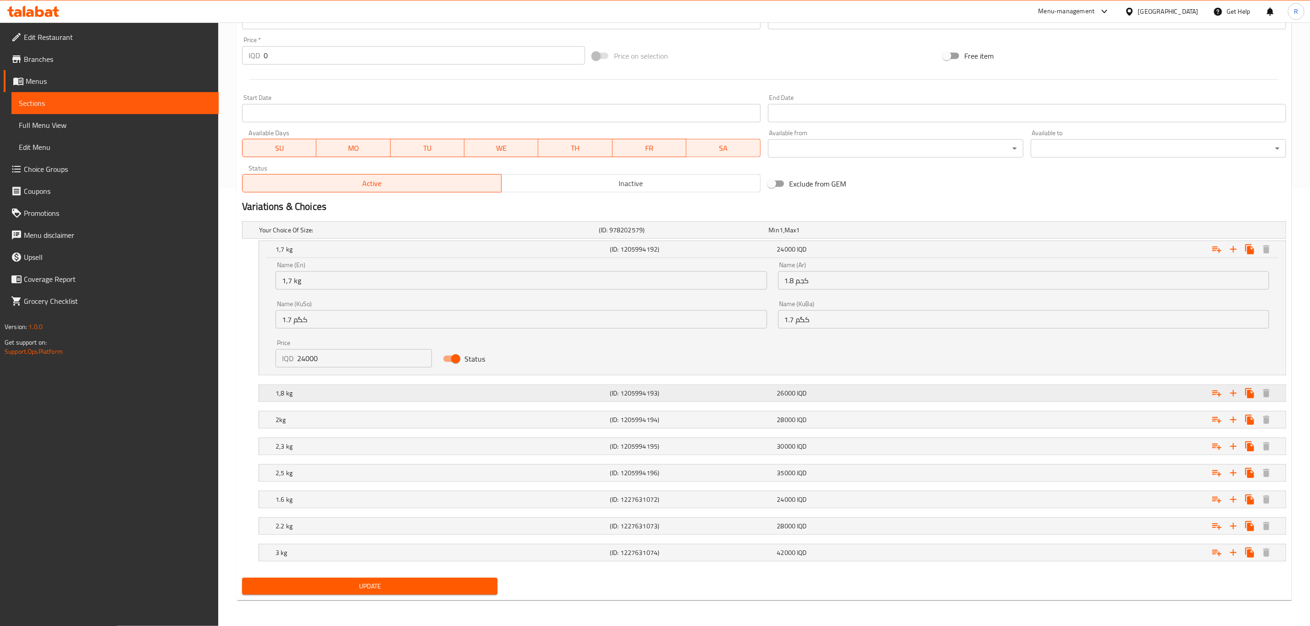
scroll to position [442, 0]
click at [302, 356] on input "24000" at bounding box center [364, 358] width 135 height 18
type input "21000"
click at [317, 389] on h5 "1,8 kg" at bounding box center [441, 393] width 331 height 9
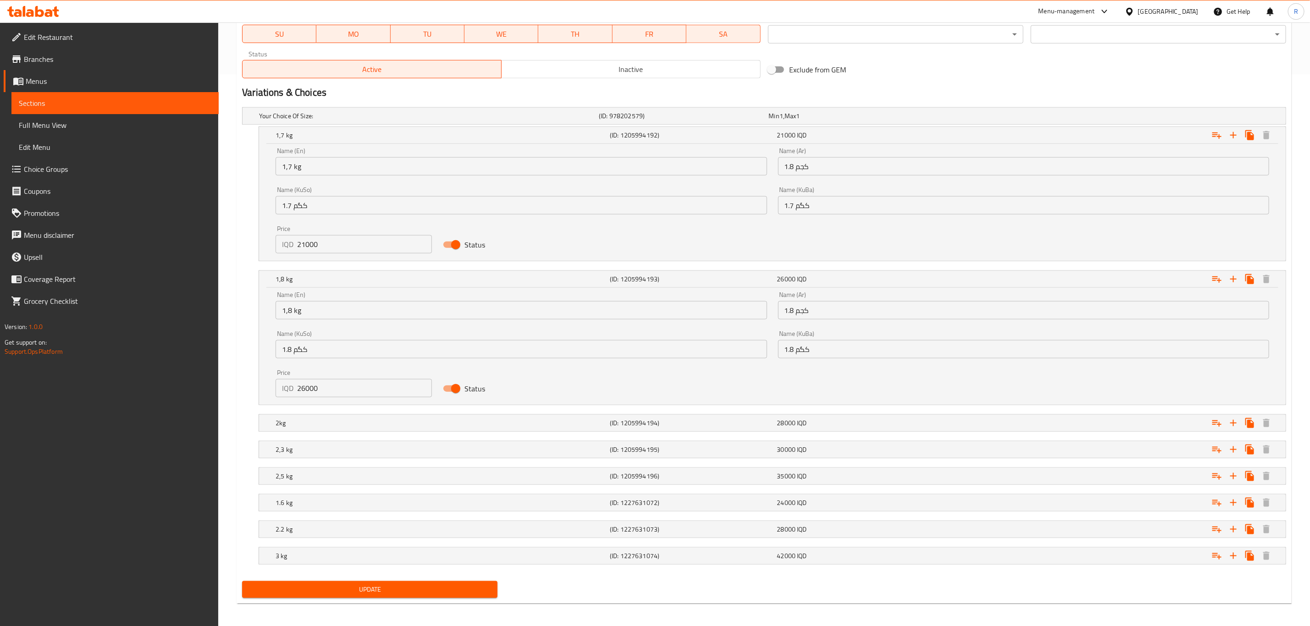
scroll to position [559, 0]
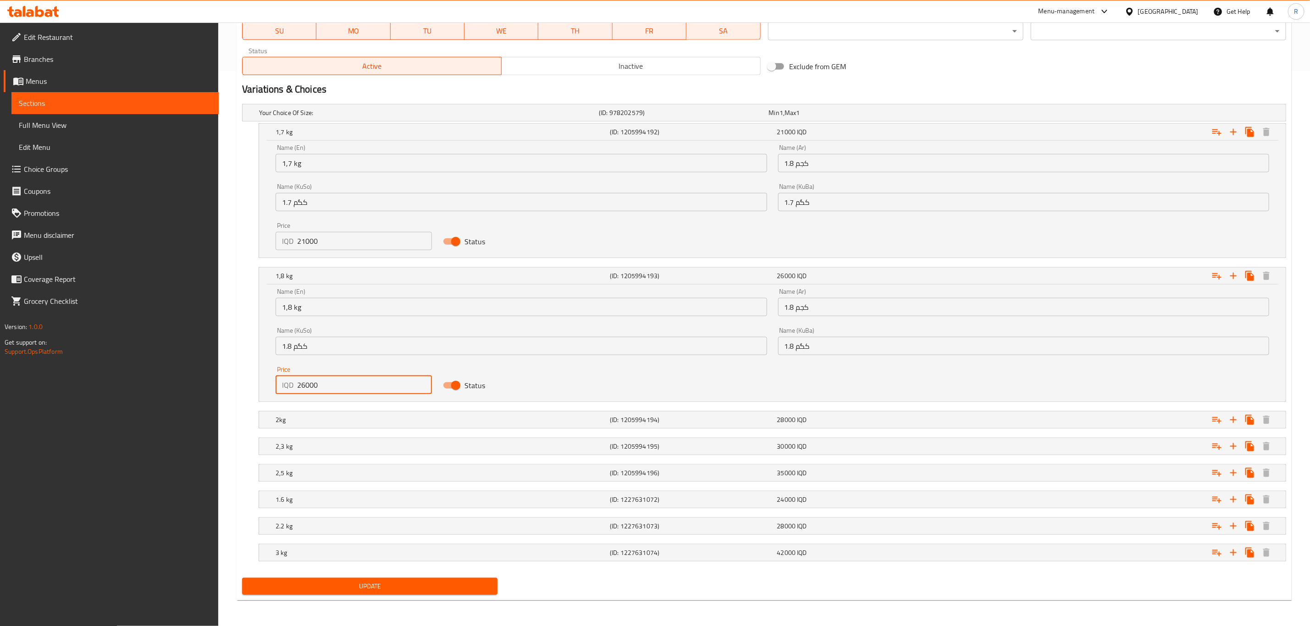
click at [303, 384] on input "26000" at bounding box center [364, 385] width 135 height 18
type input "22000"
click at [329, 417] on h5 "2kg" at bounding box center [441, 420] width 331 height 9
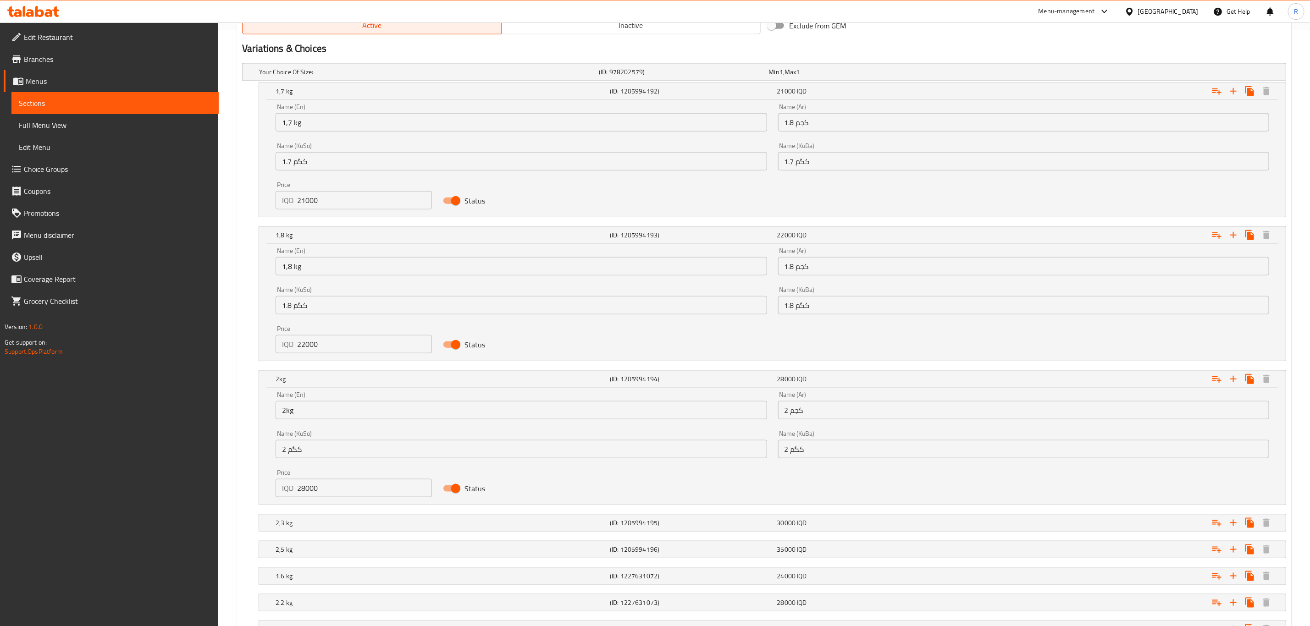
scroll to position [676, 0]
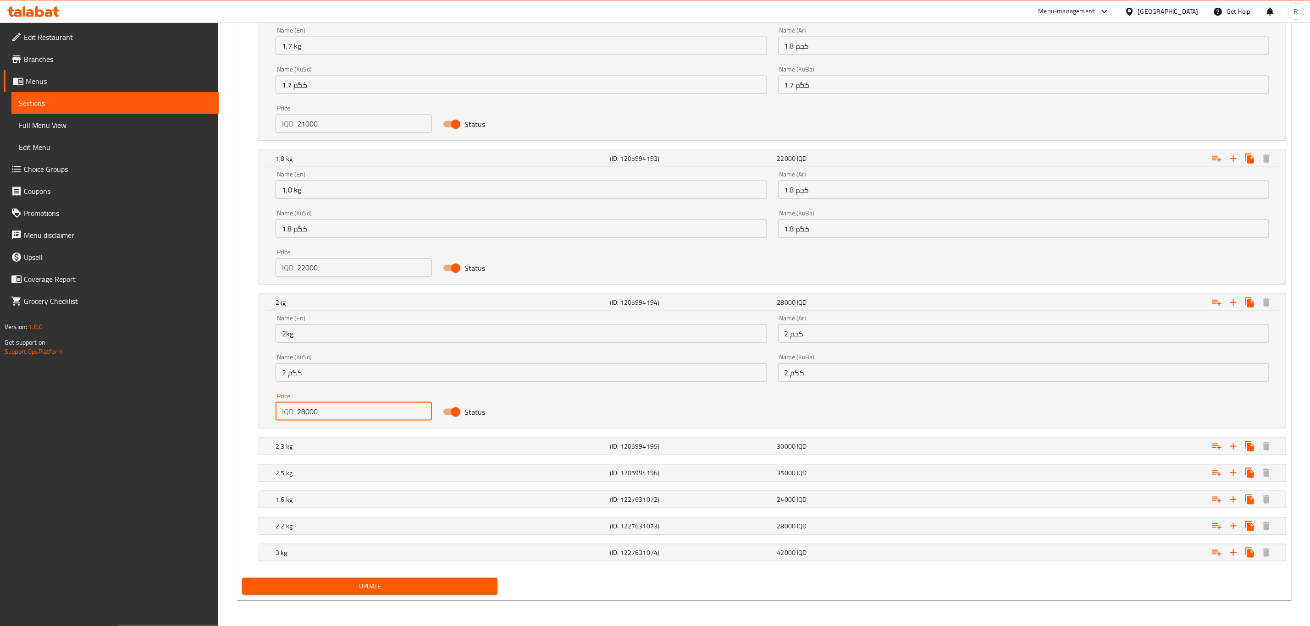
click at [303, 410] on input "28000" at bounding box center [364, 412] width 135 height 18
type input "24000"
click at [316, 447] on h5 "2,3 kg" at bounding box center [441, 446] width 331 height 9
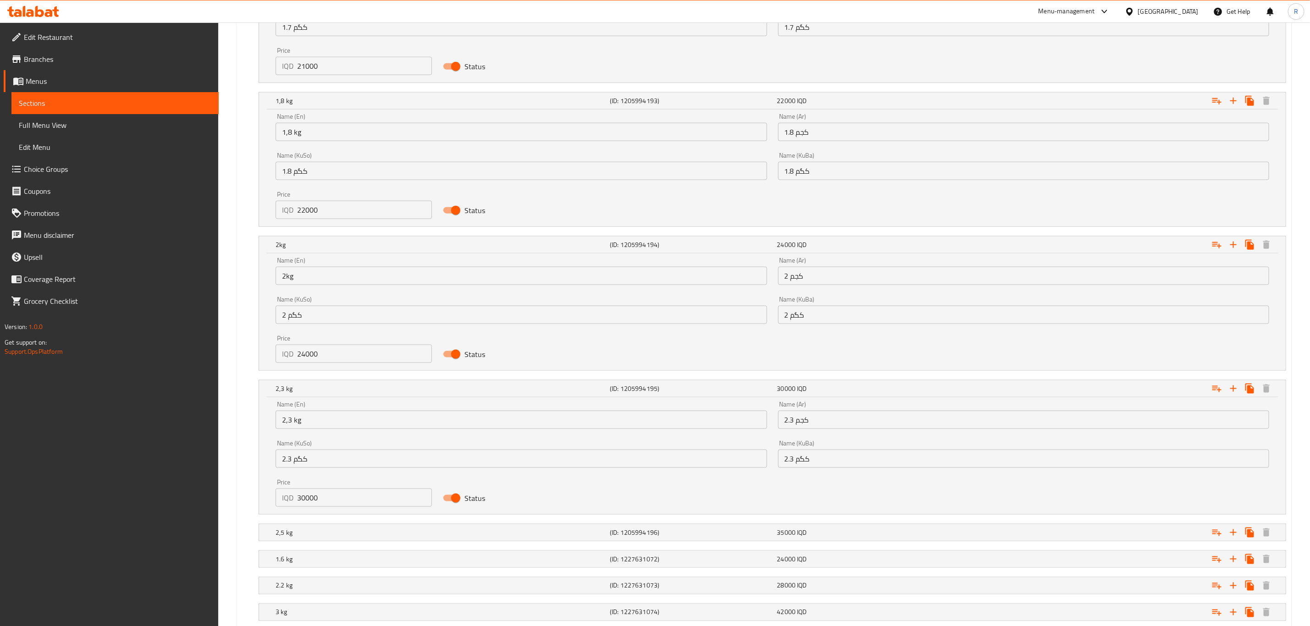
scroll to position [794, 0]
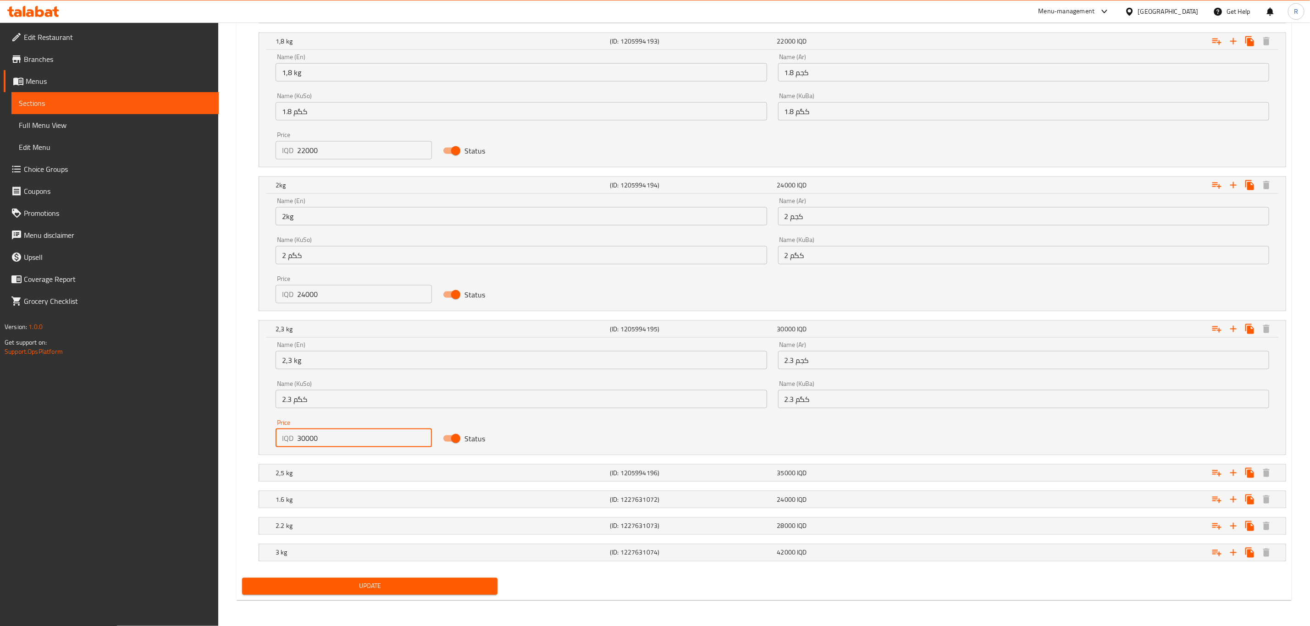
drag, startPoint x: 319, startPoint y: 439, endPoint x: 277, endPoint y: 442, distance: 42.3
click at [277, 442] on div "IQD 30000 Price" at bounding box center [354, 438] width 156 height 18
type input "28000"
click at [297, 472] on h5 "2,5 kg" at bounding box center [441, 473] width 331 height 9
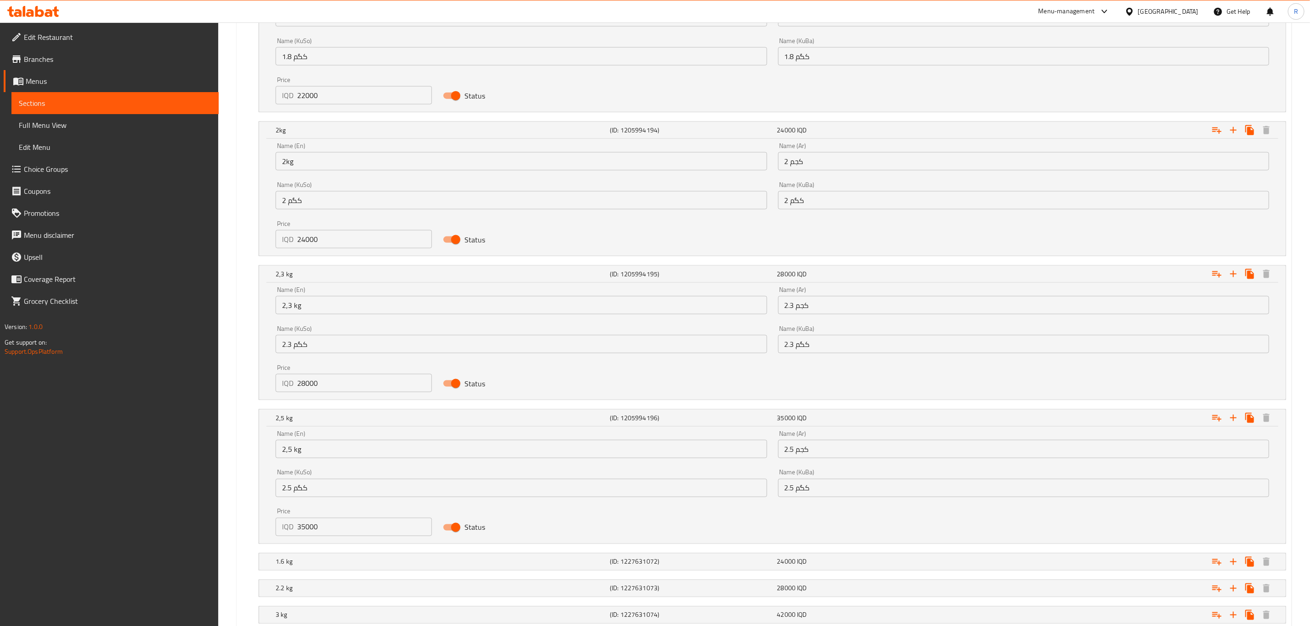
scroll to position [911, 0]
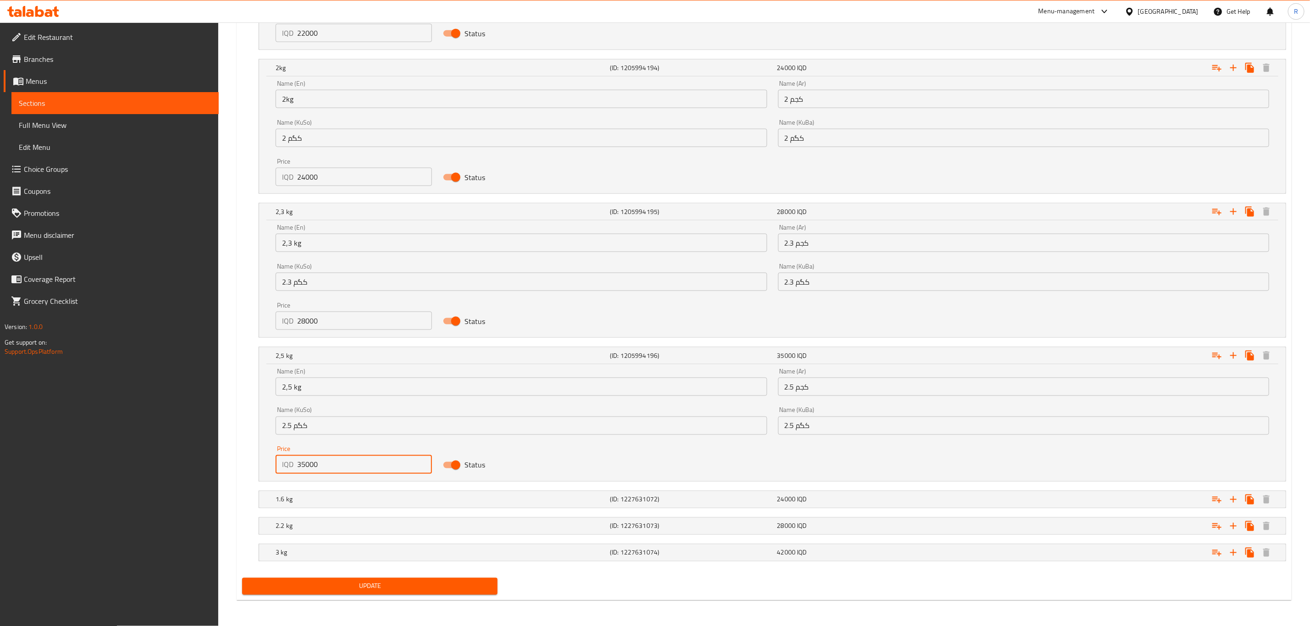
drag, startPoint x: 325, startPoint y: 465, endPoint x: 265, endPoint y: 468, distance: 60.6
click at [265, 468] on div "Name (En) 2,5 kg Name (En) Name (Ar) 2.5 کجم Name (Ar) Name (KuSo) 2.5 کگم Name…" at bounding box center [772, 423] width 1027 height 117
type input "30000"
click at [326, 495] on h5 "1.6 kg" at bounding box center [441, 499] width 331 height 9
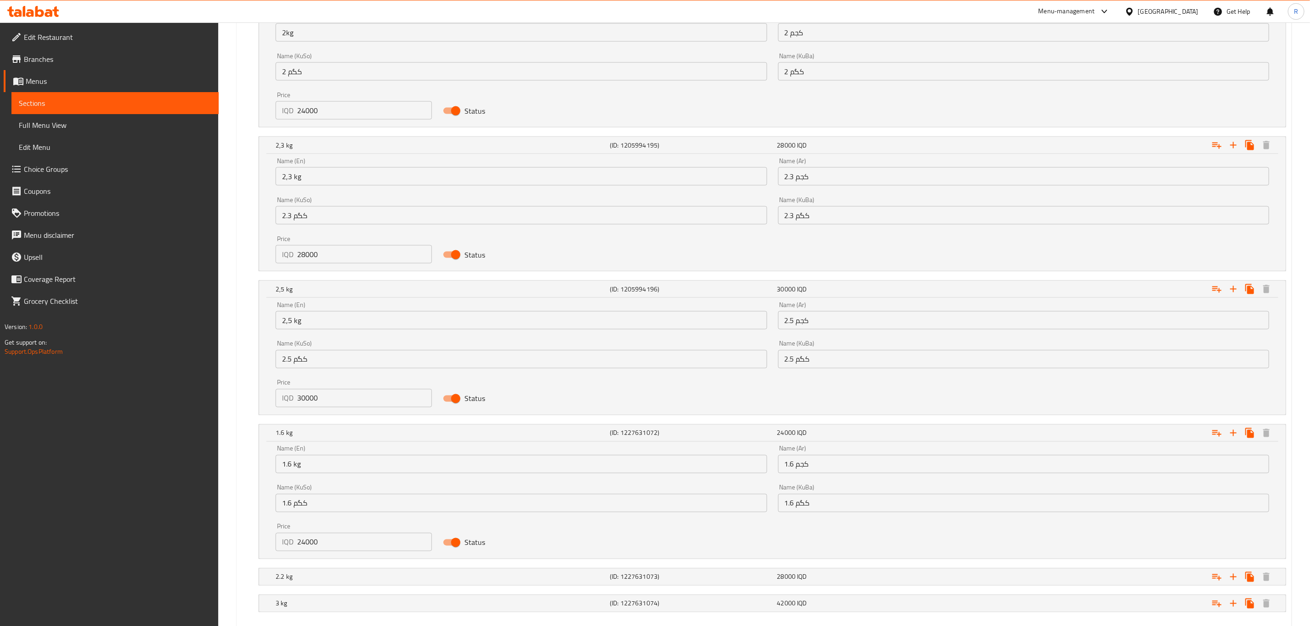
scroll to position [1028, 0]
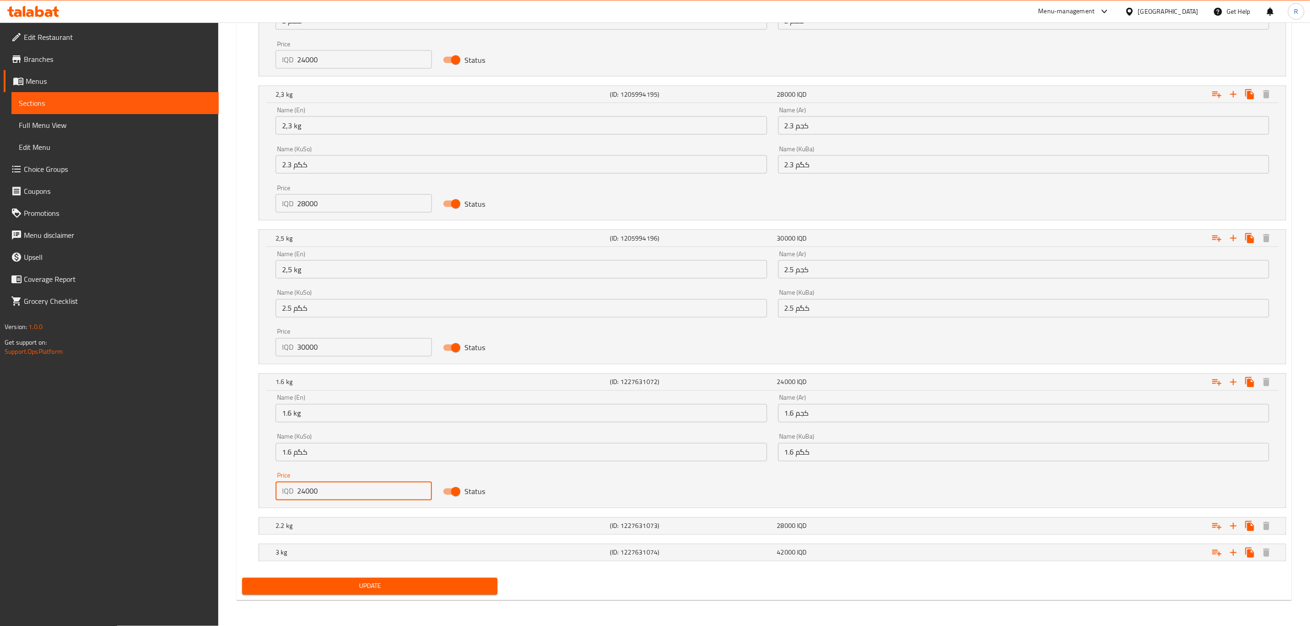
drag, startPoint x: 344, startPoint y: 490, endPoint x: 254, endPoint y: 501, distance: 91.5
click at [254, 501] on div "1.6 kg (ID: 1227631072) 24000 IQD Name (En) 1.6 kg Name (En) Name (Ar) 1.6 کجم …" at bounding box center [764, 441] width 1044 height 135
type input "20000"
click at [300, 528] on h5 "2.2 kg" at bounding box center [441, 526] width 331 height 9
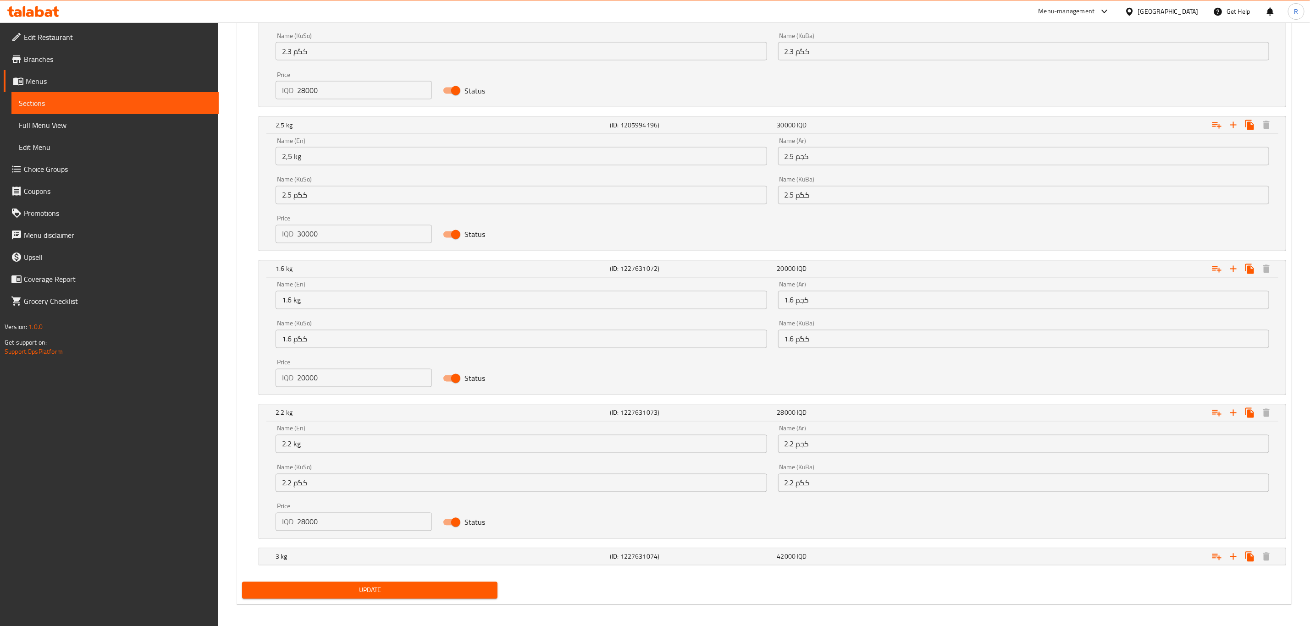
scroll to position [1145, 0]
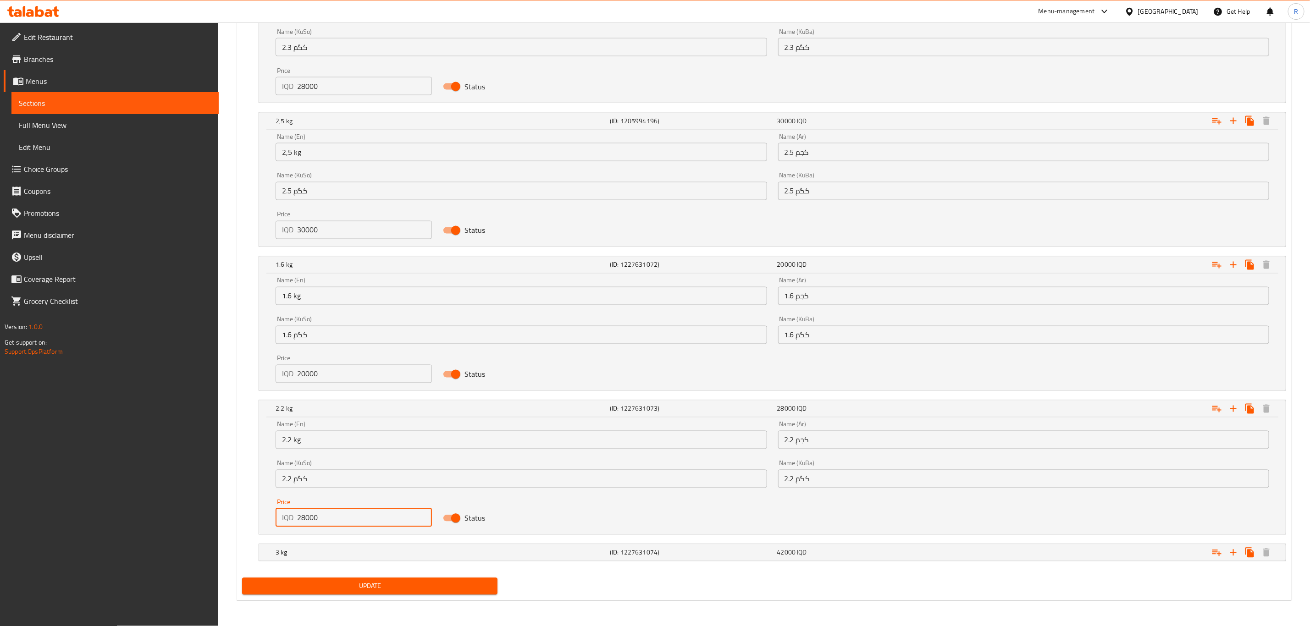
click at [307, 517] on input "28000" at bounding box center [364, 518] width 135 height 18
type input "27000"
click at [293, 554] on h5 "3 kg" at bounding box center [441, 553] width 331 height 9
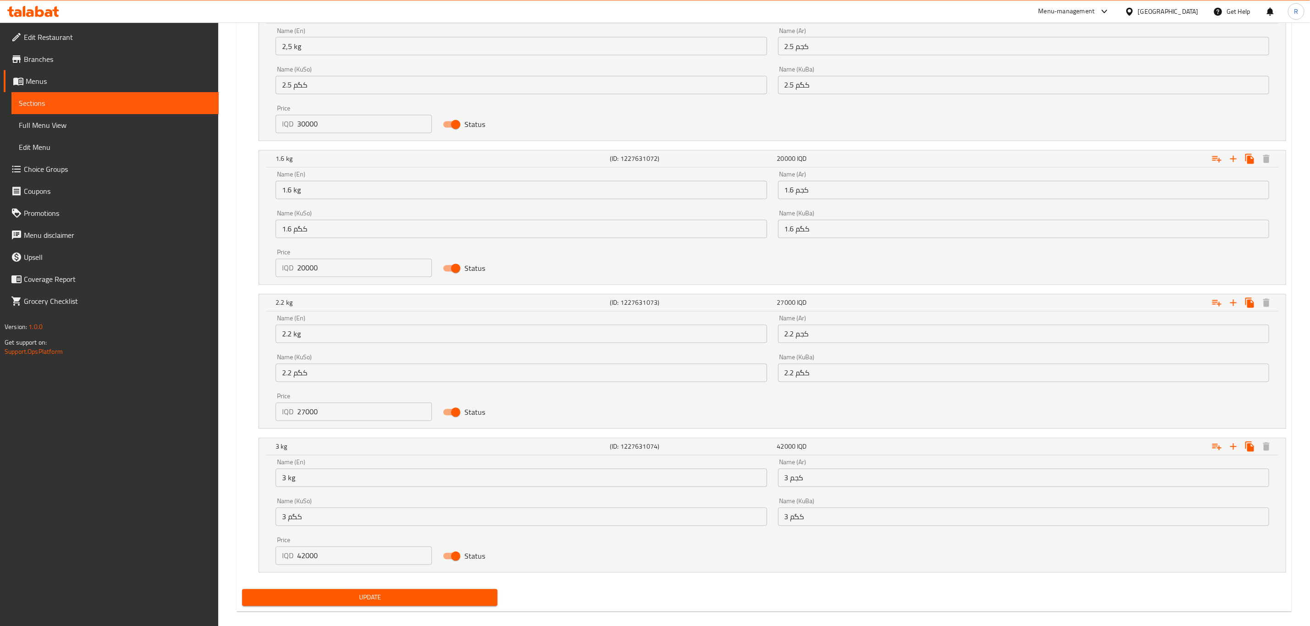
scroll to position [1263, 0]
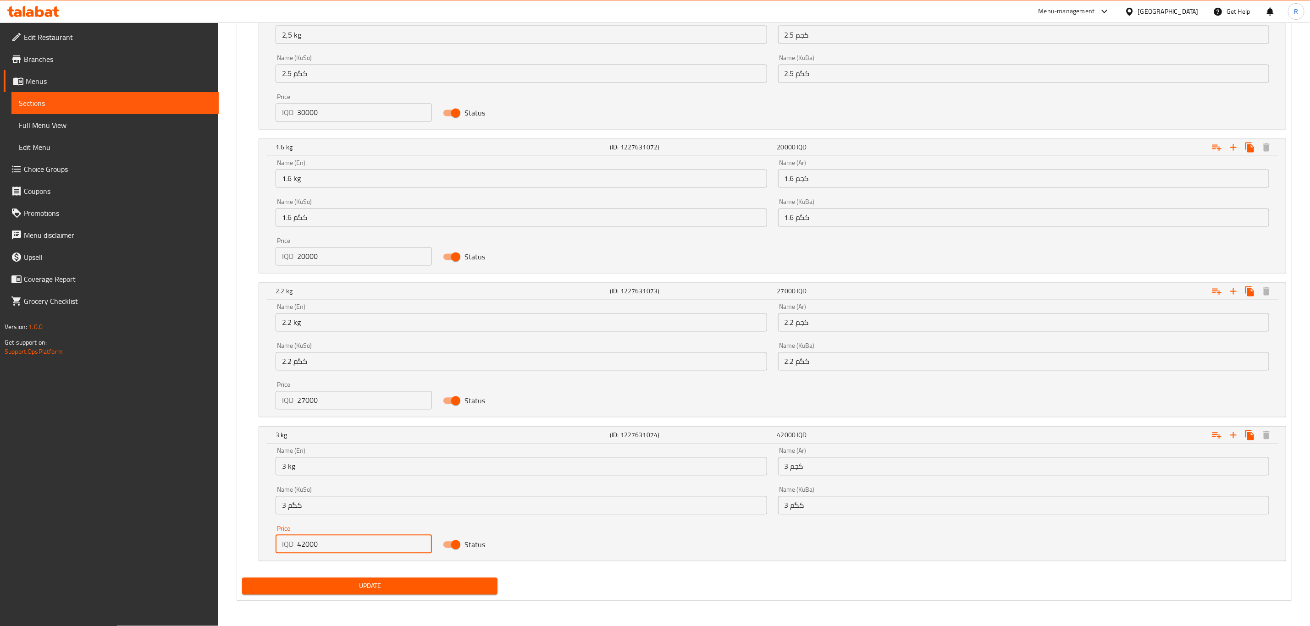
drag, startPoint x: 305, startPoint y: 544, endPoint x: 289, endPoint y: 546, distance: 15.8
click at [289, 546] on div "IQD 42000 Price" at bounding box center [354, 545] width 156 height 18
click at [357, 547] on input "36000000" at bounding box center [364, 545] width 135 height 18
type input "36000"
click at [290, 584] on span "Update" at bounding box center [369, 586] width 241 height 11
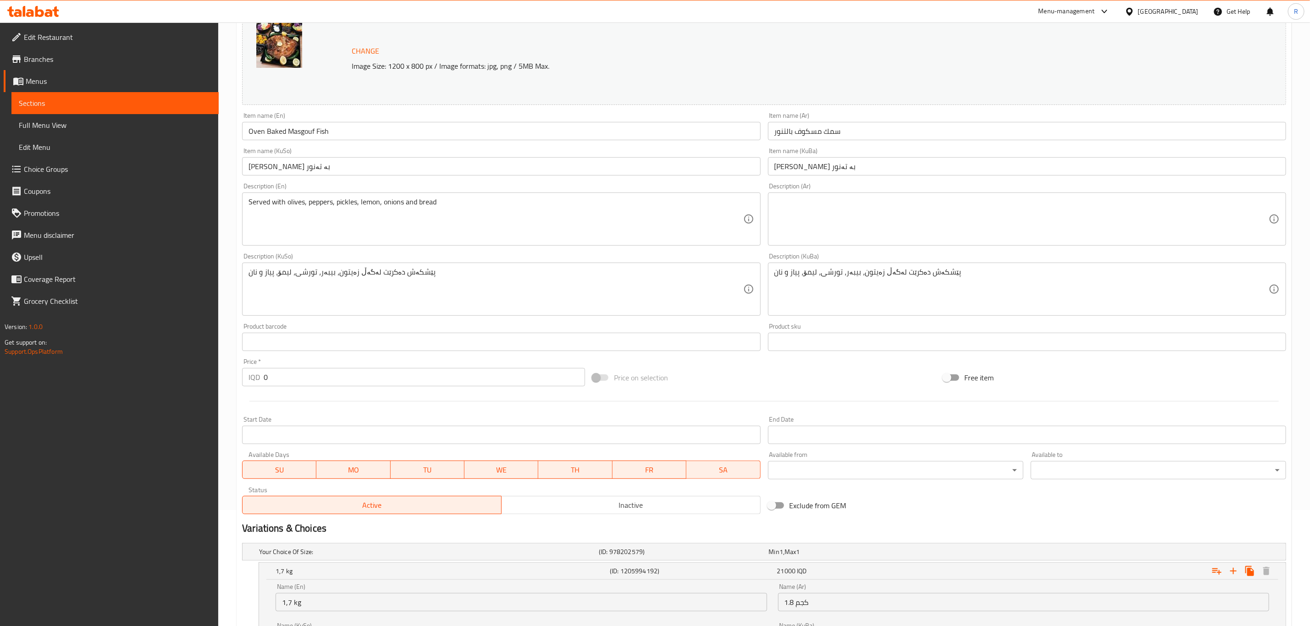
scroll to position [0, 0]
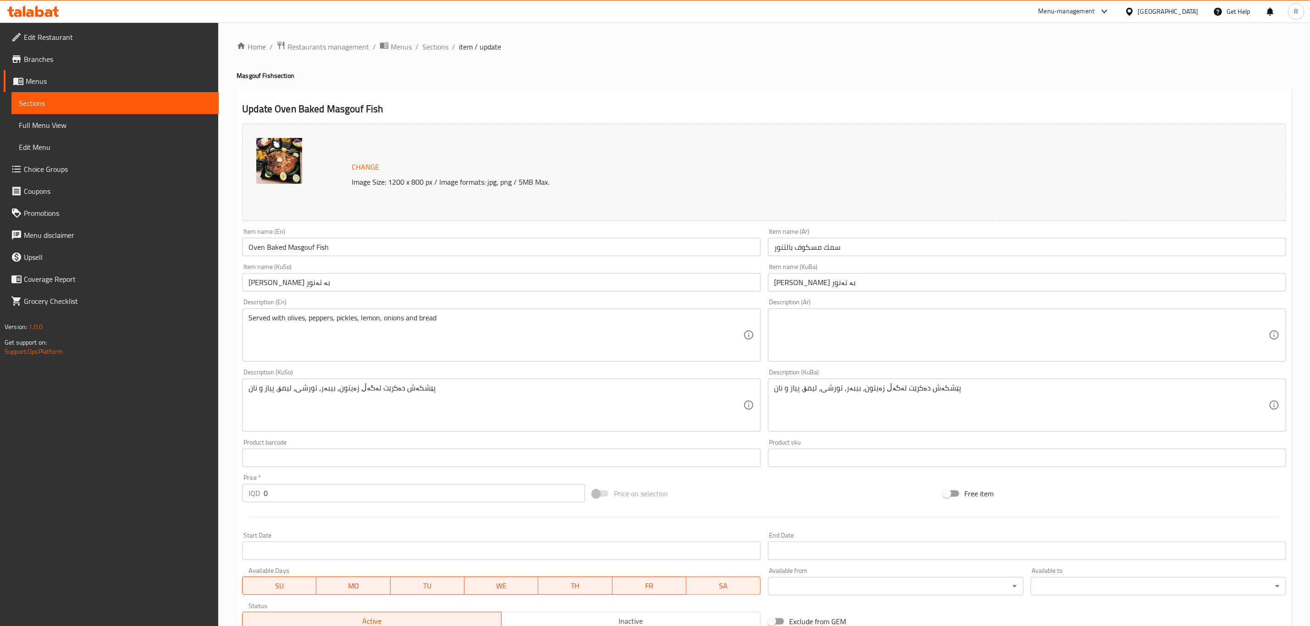
drag, startPoint x: 435, startPoint y: 47, endPoint x: 444, endPoint y: 58, distance: 15.0
click at [435, 47] on span "Sections" at bounding box center [435, 46] width 26 height 11
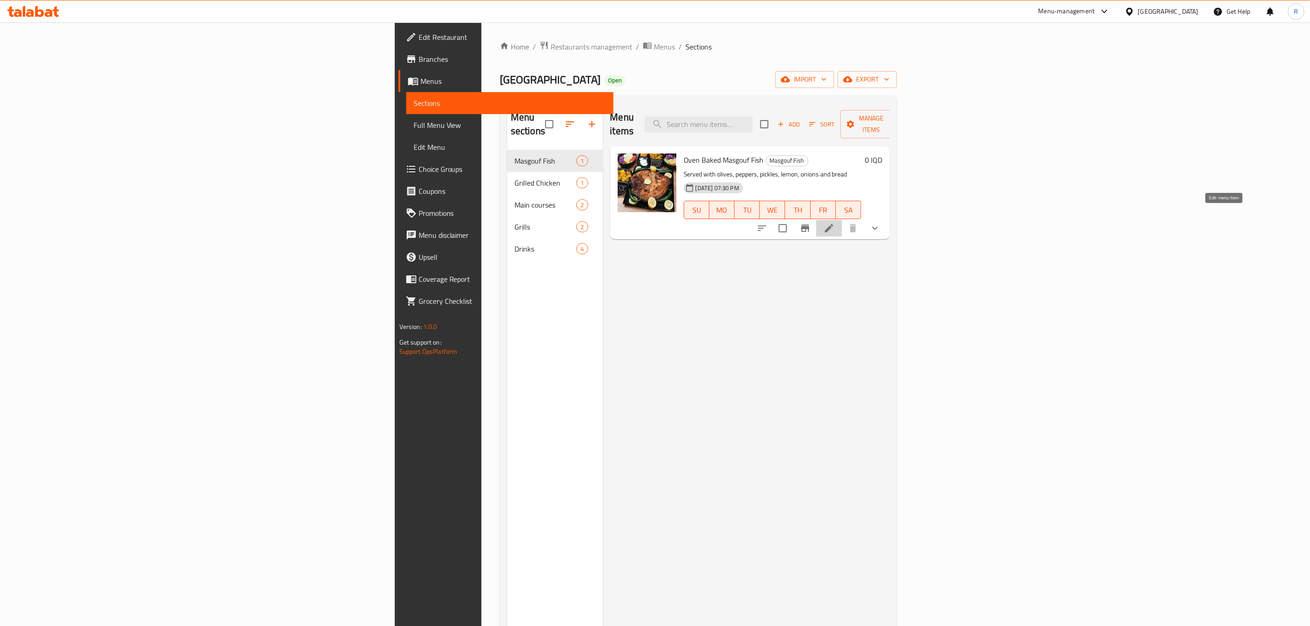
click at [835, 223] on icon at bounding box center [829, 228] width 11 height 11
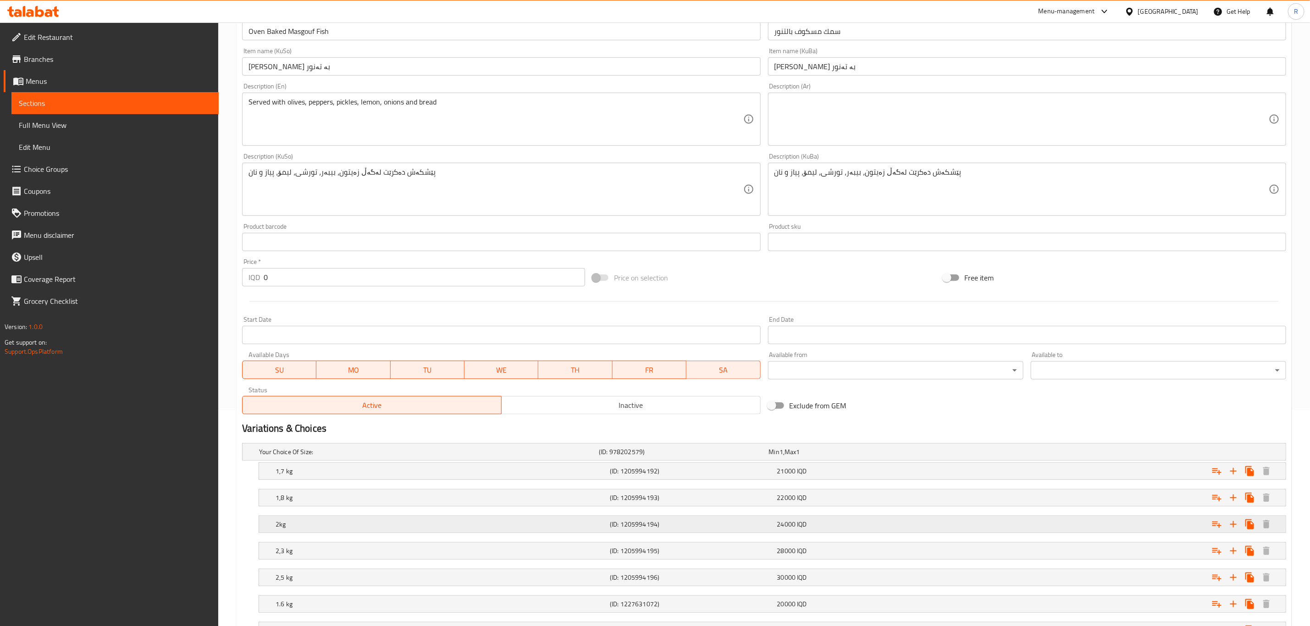
scroll to position [275, 0]
